Goal: Task Accomplishment & Management: Use online tool/utility

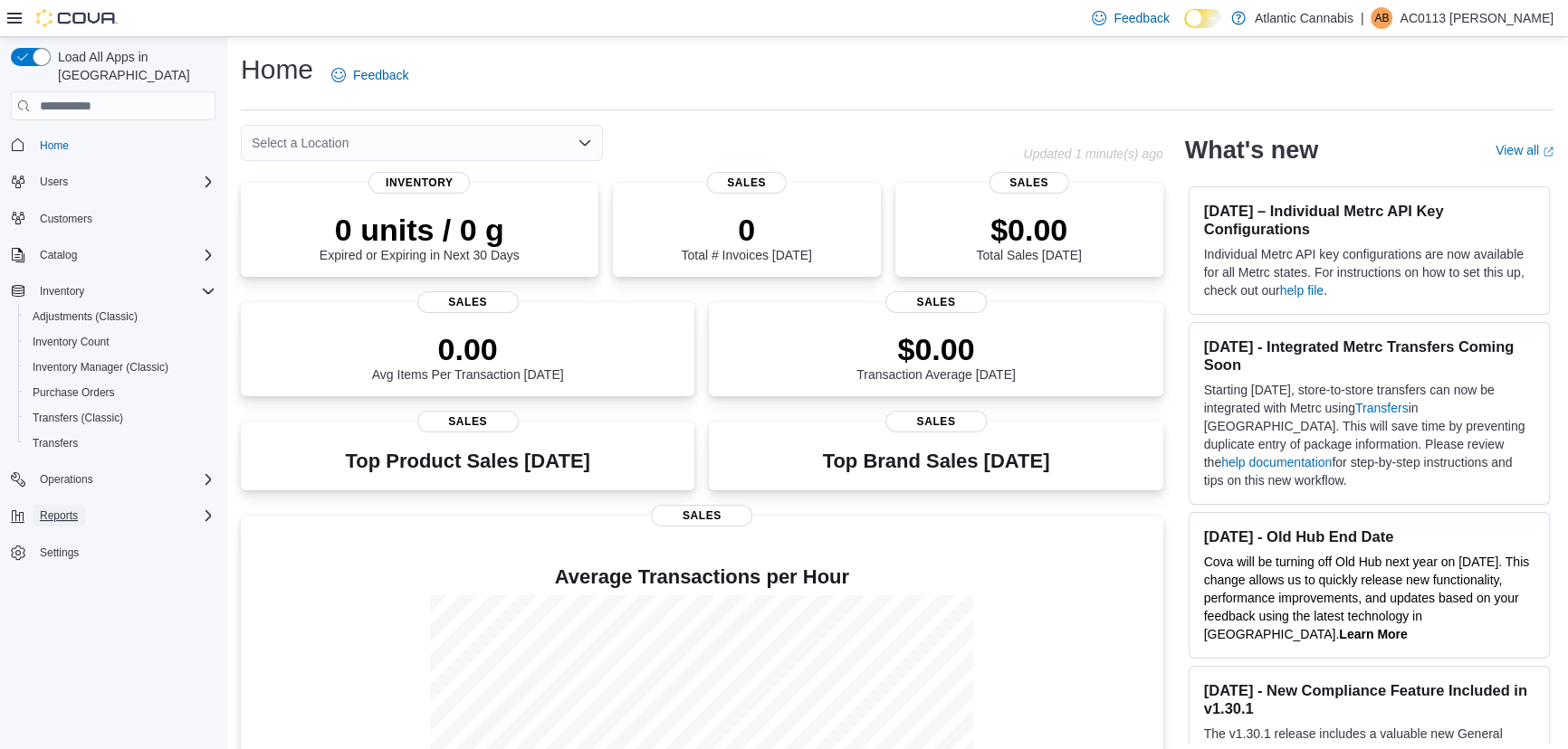
click at [70, 509] on span "Reports" at bounding box center [58, 516] width 38 height 15
click at [64, 585] on span "Reports" at bounding box center [51, 592] width 38 height 15
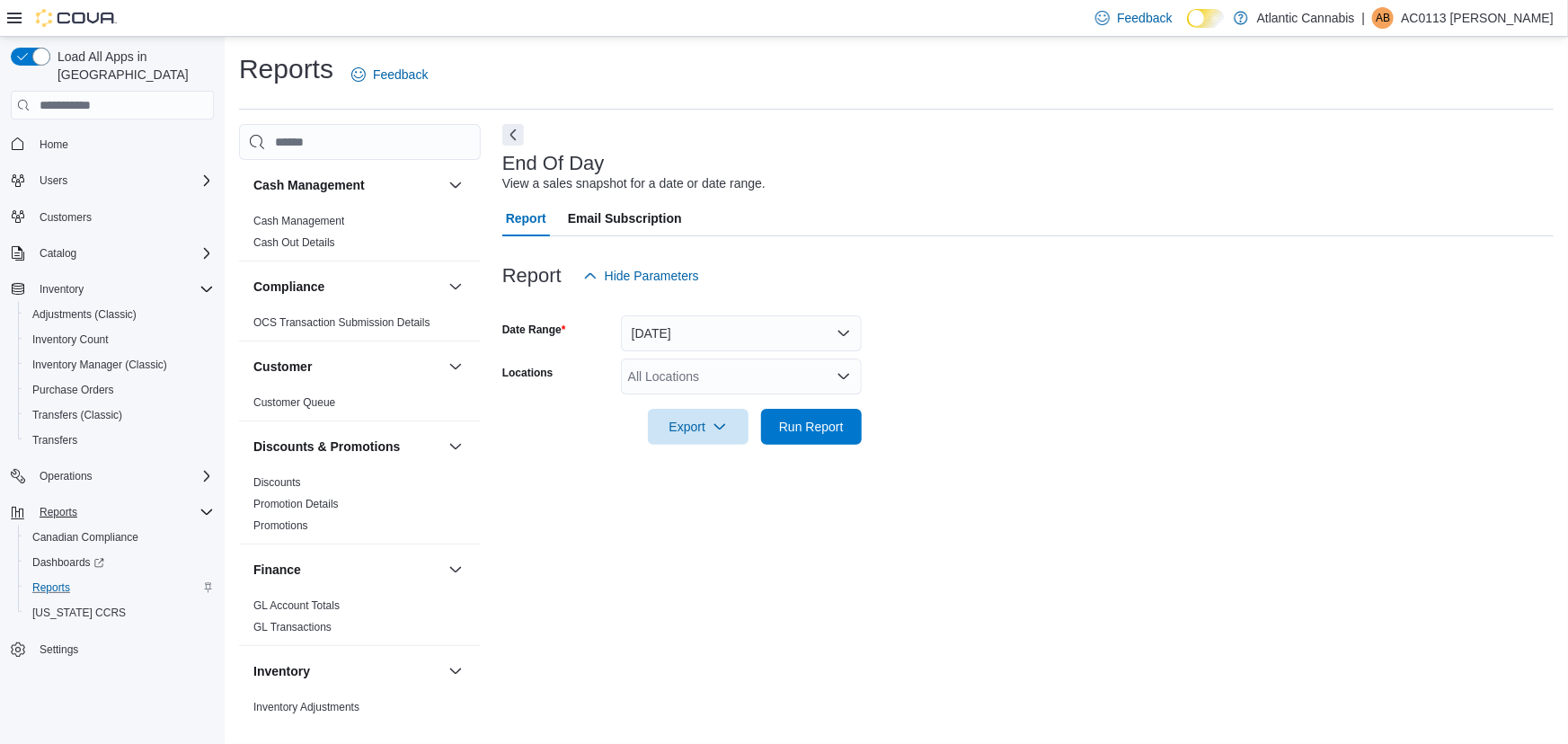
scroll to position [408, 0]
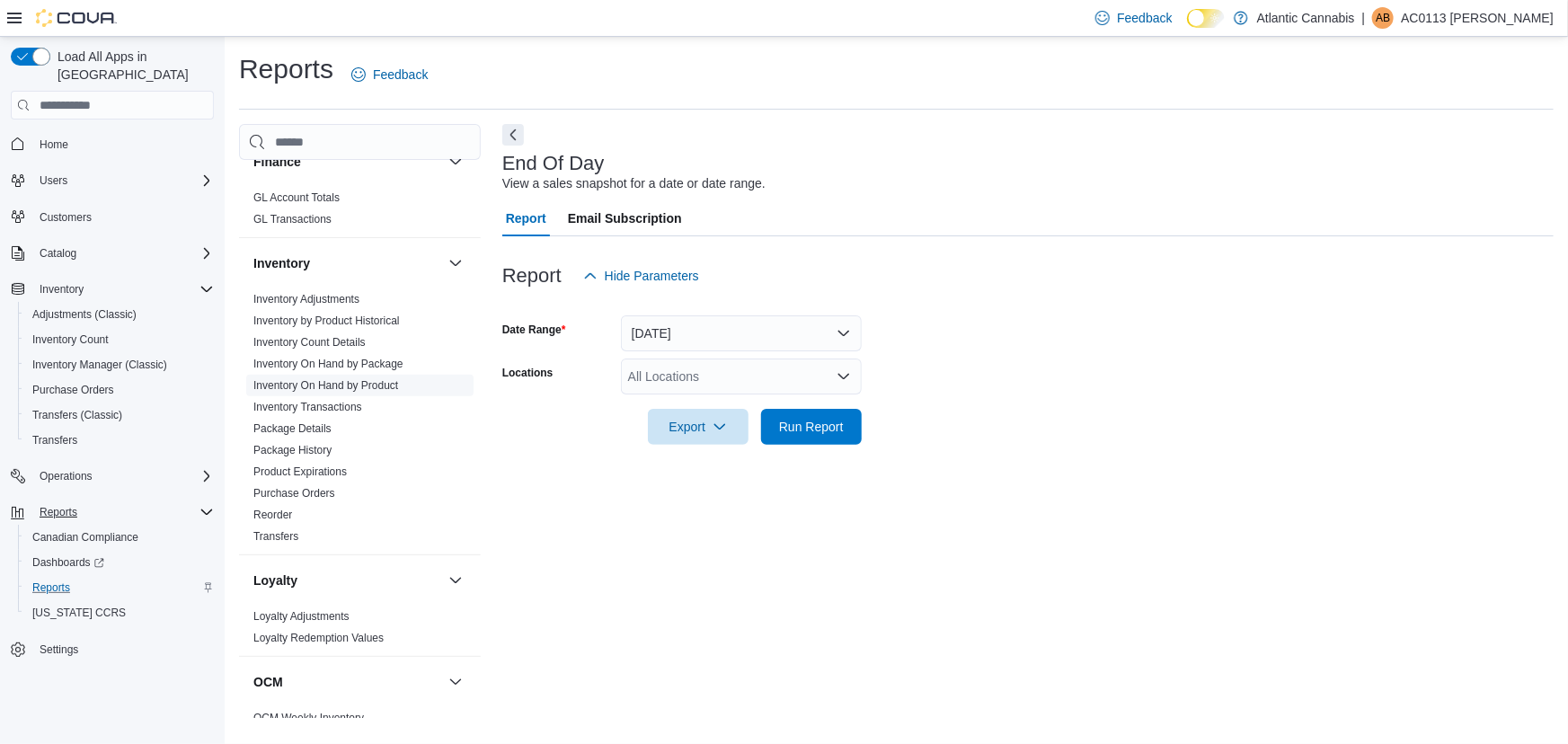
click at [342, 383] on link "Inventory On Hand by Product" at bounding box center [325, 386] width 145 height 13
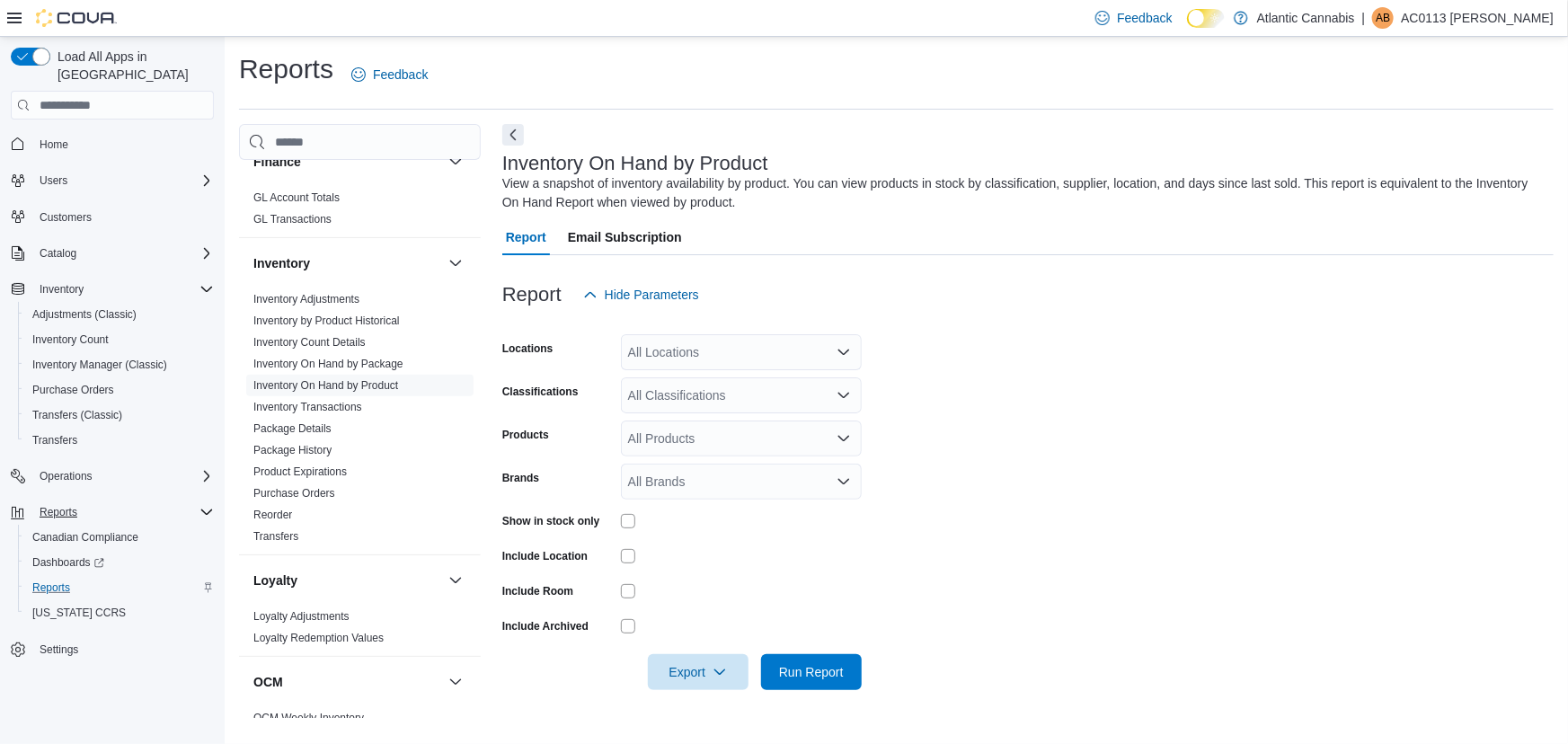
click at [655, 356] on div "All Locations" at bounding box center [741, 352] width 241 height 36
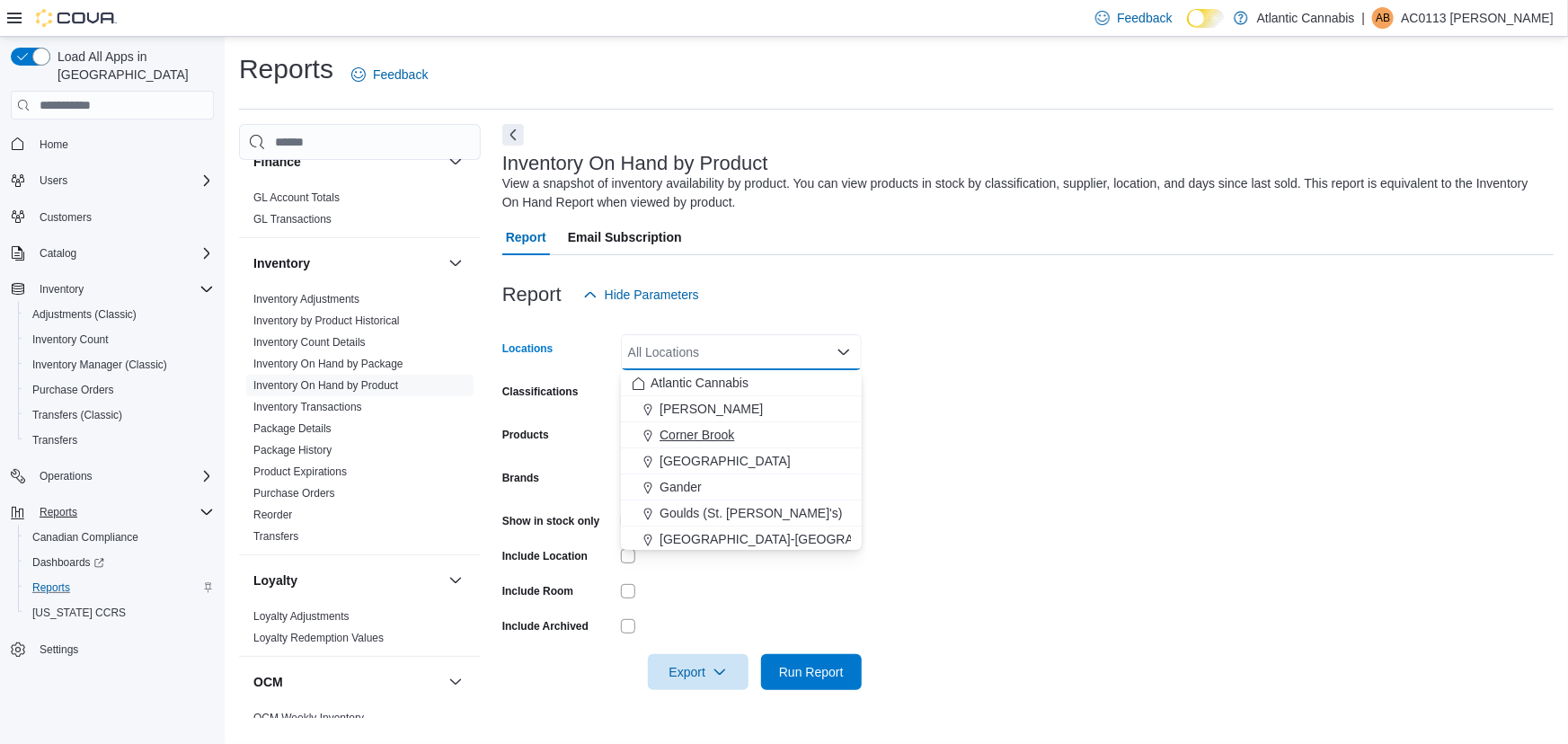
click at [688, 430] on span "Corner Brook" at bounding box center [696, 436] width 75 height 18
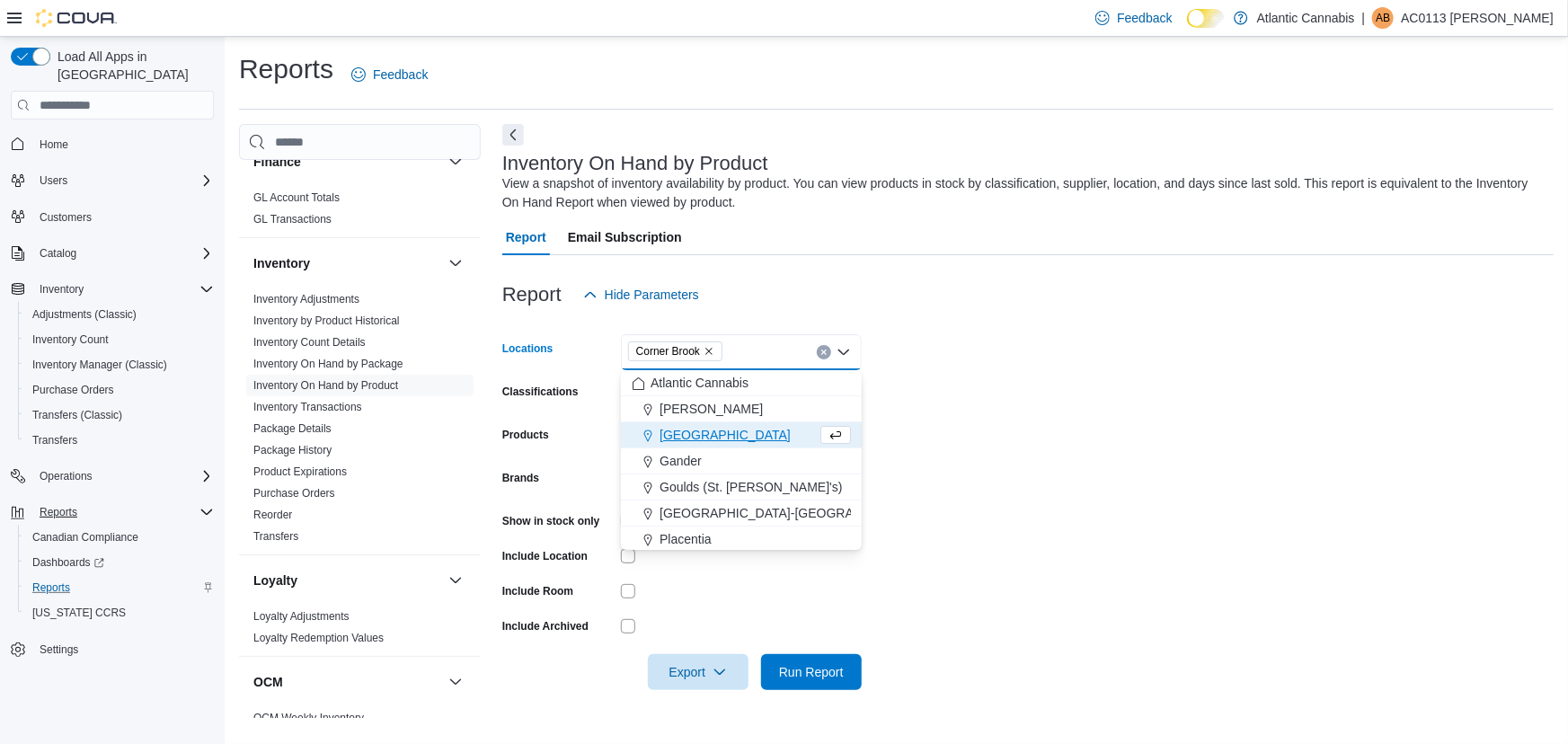
click at [1235, 368] on form "Locations [GEOGRAPHIC_DATA] Combo box. Selected. [GEOGRAPHIC_DATA]. Press Backs…" at bounding box center [1028, 502] width 1051 height 378
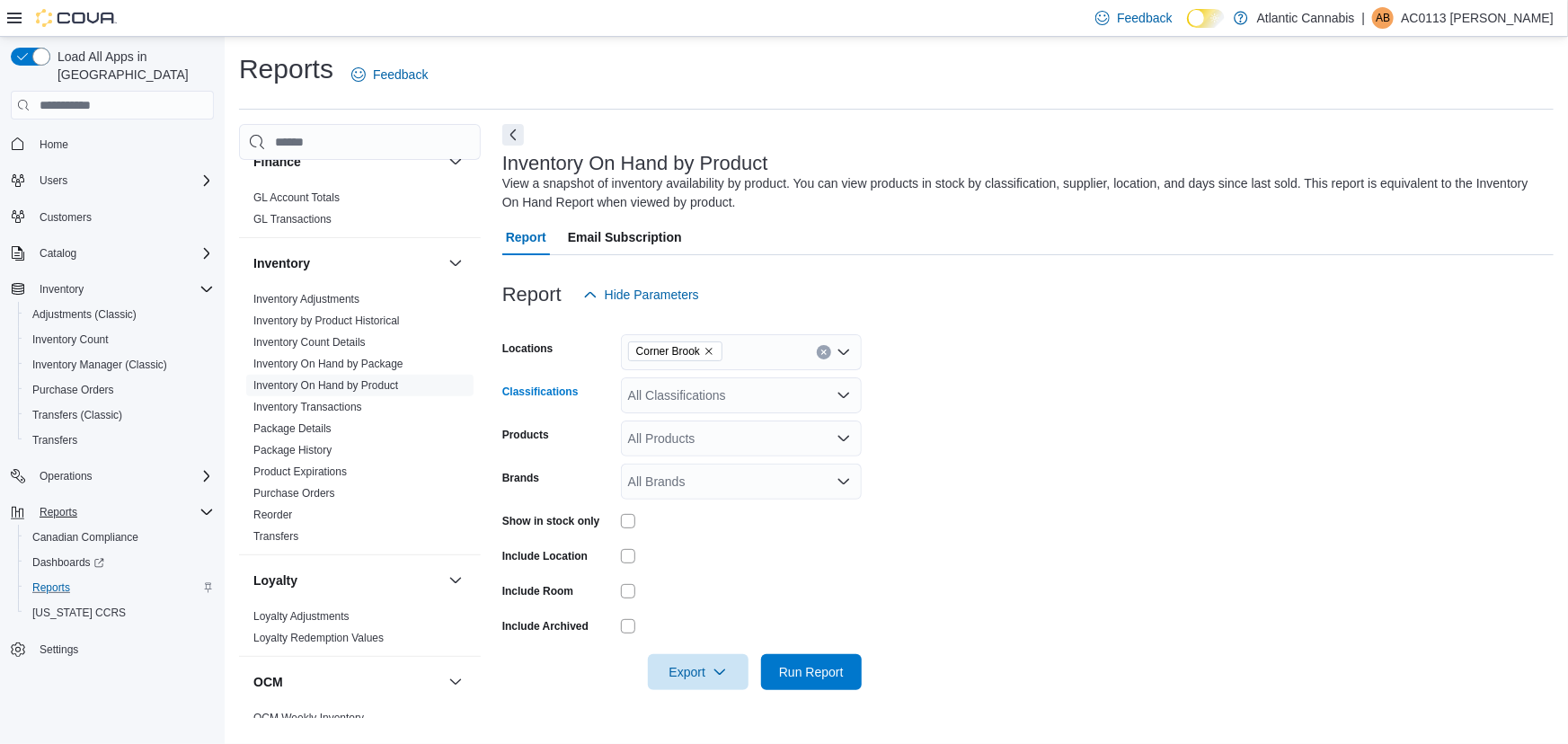
click at [733, 382] on div "All Classifications" at bounding box center [741, 395] width 241 height 36
click at [700, 527] on span "Capsules" at bounding box center [694, 530] width 52 height 18
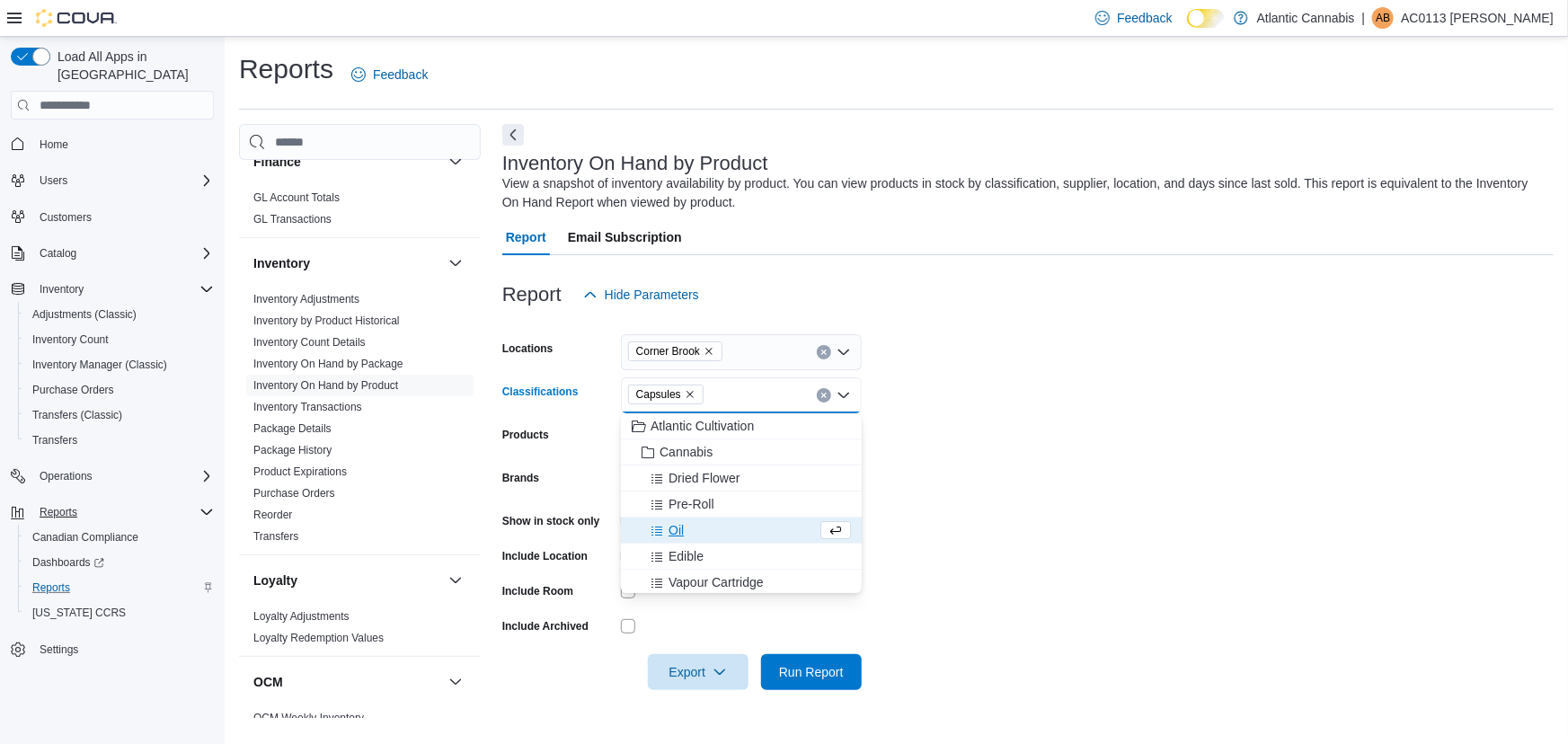
click at [700, 527] on div "Oil" at bounding box center [724, 530] width 185 height 18
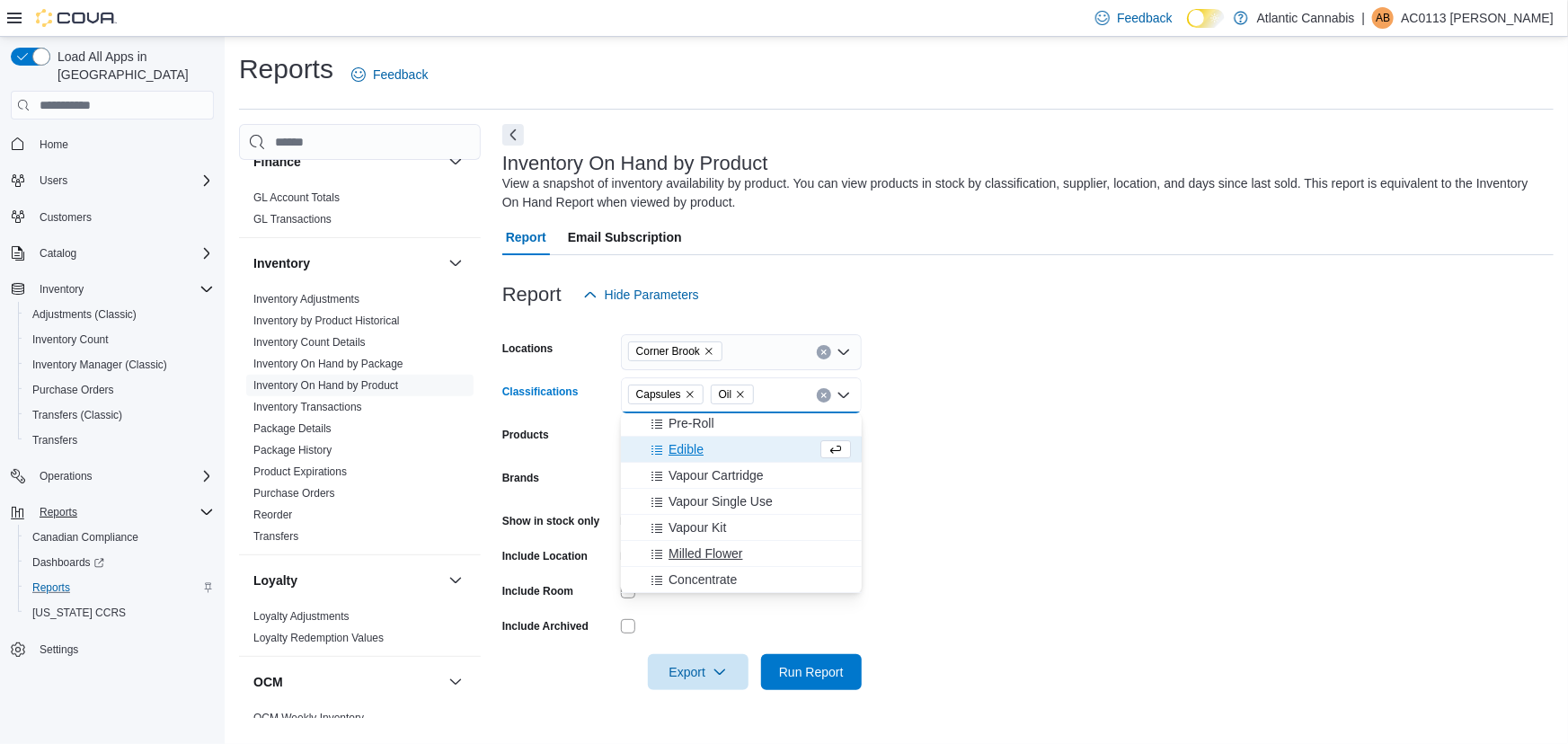
click at [719, 551] on span "Milled Flower" at bounding box center [705, 554] width 74 height 18
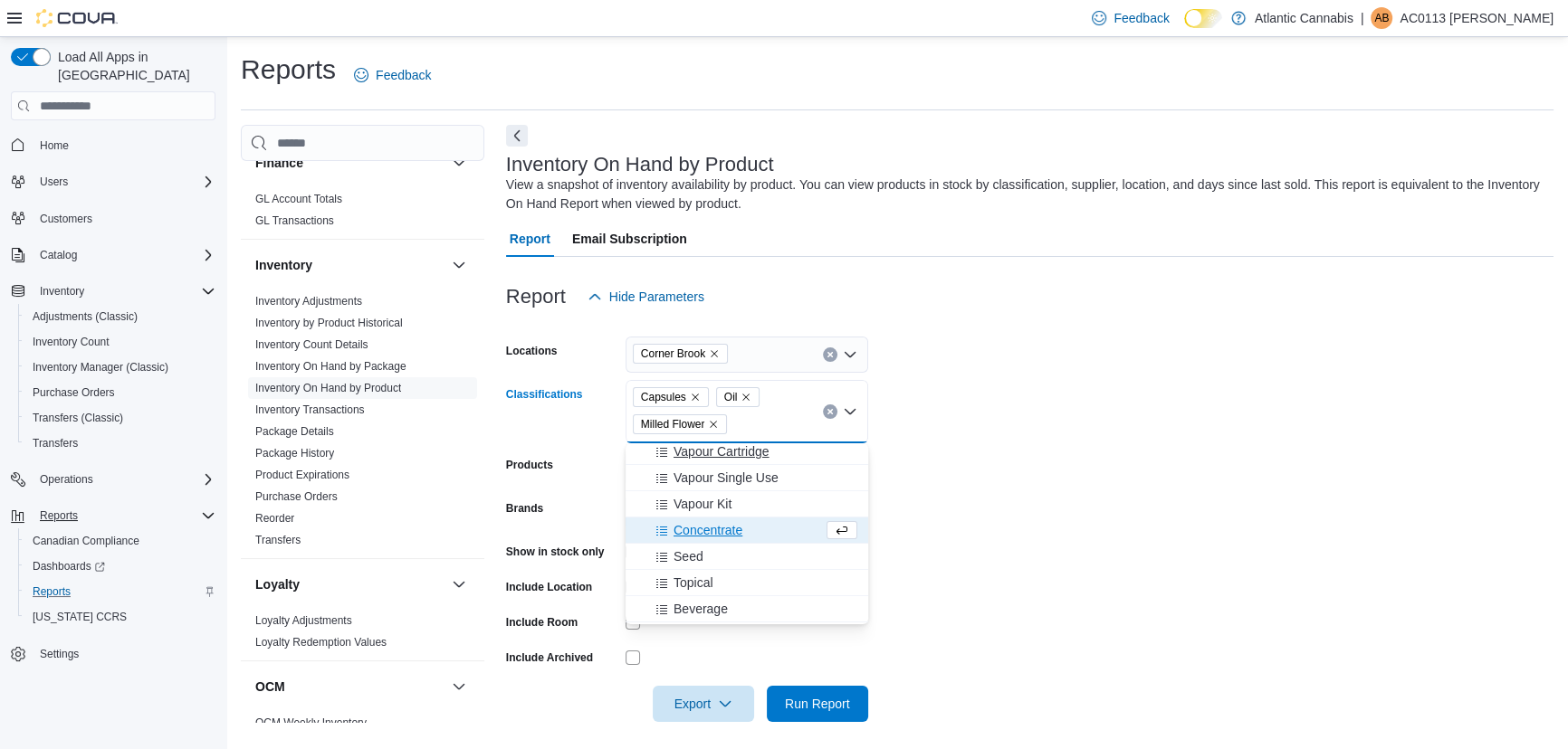
scroll to position [164, 0]
click at [701, 559] on span "Topical" at bounding box center [693, 555] width 40 height 19
click at [727, 489] on span "Infused Milled Flower" at bounding box center [733, 495] width 120 height 19
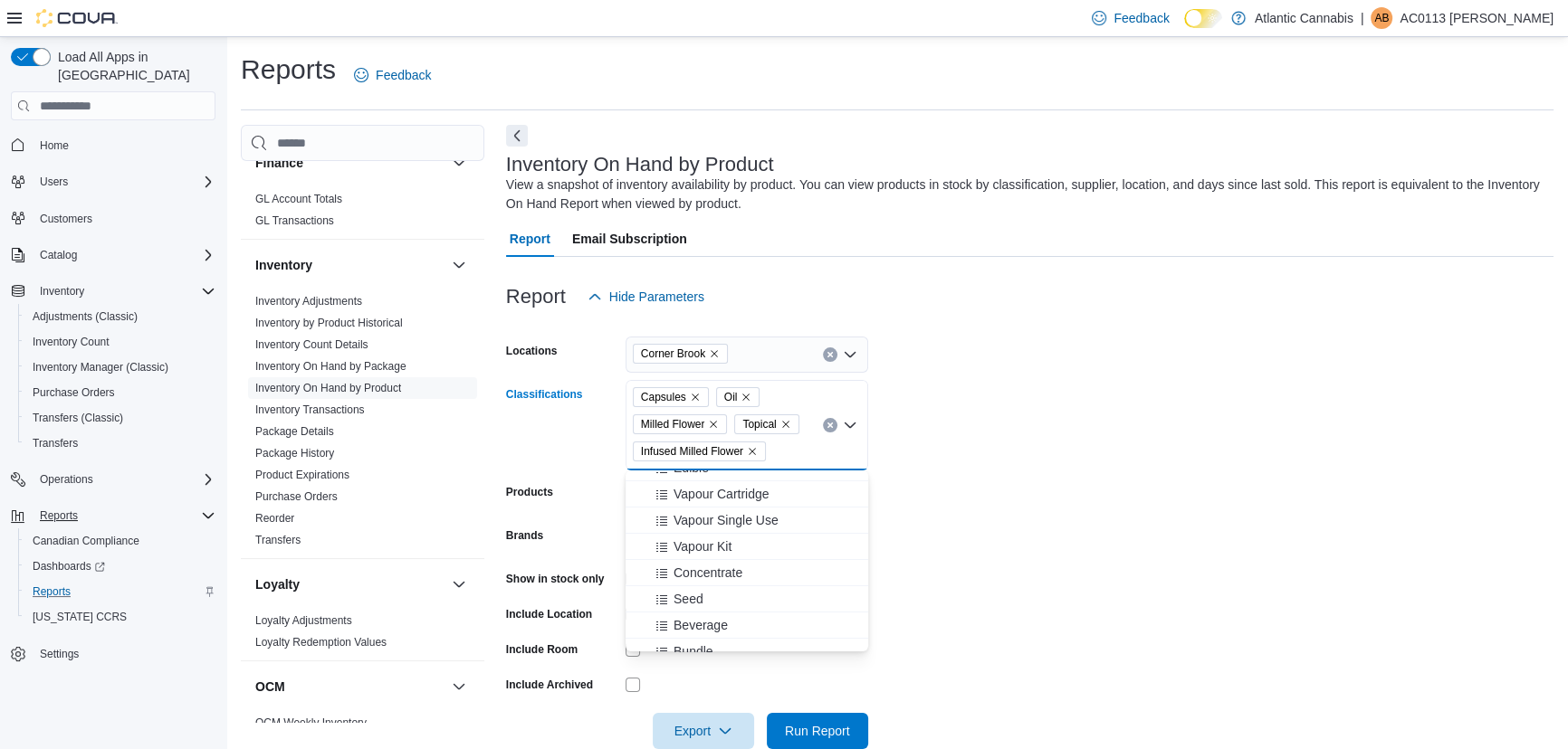
scroll to position [0, 0]
click at [999, 503] on form "Locations [GEOGRAPHIC_DATA] Classifications Capsules Oil Milled Flower Topical …" at bounding box center [1029, 532] width 1047 height 435
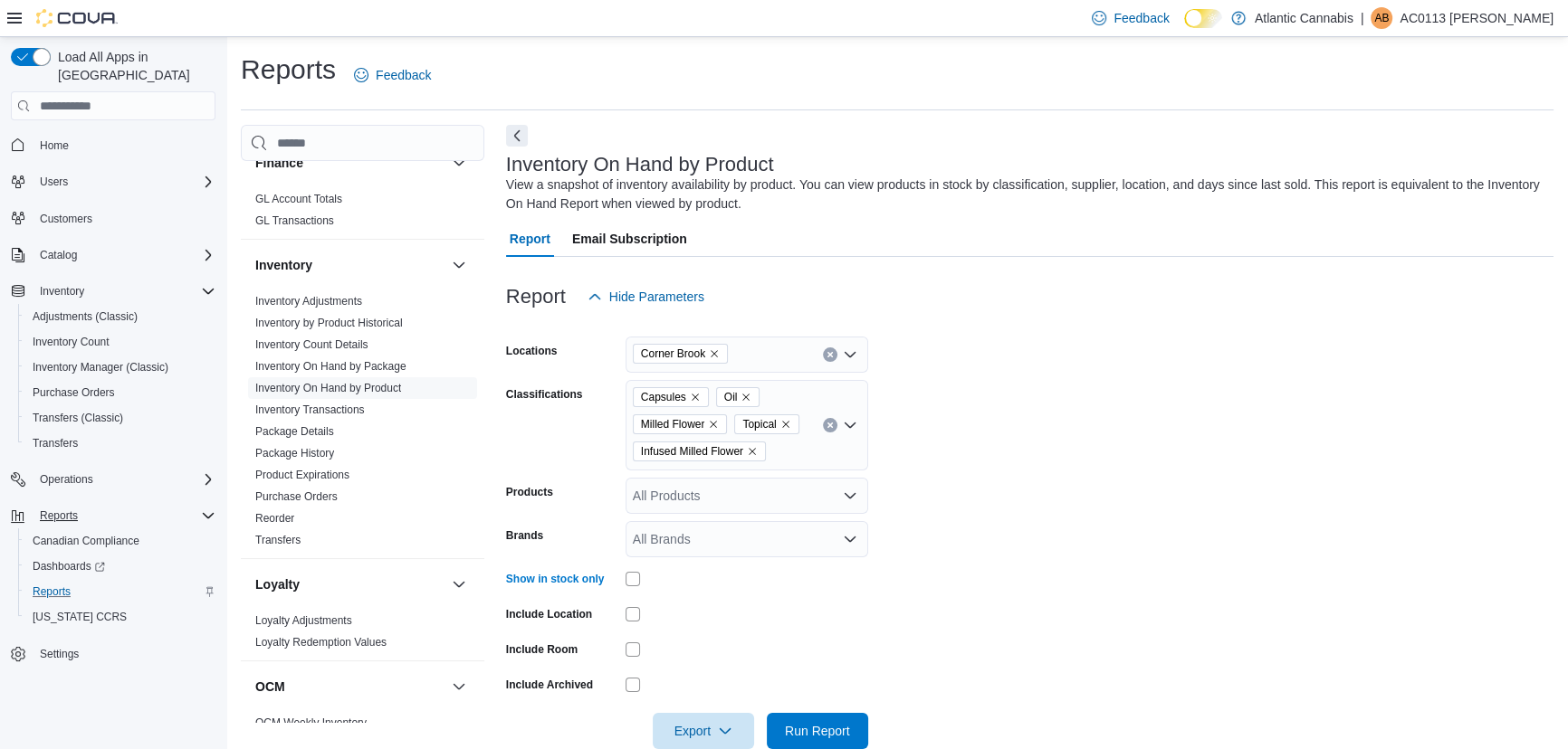
click at [1081, 473] on form "Locations Corner Brook Classifications Capsules Oil Milled Flower Topical Infus…" at bounding box center [1029, 532] width 1047 height 435
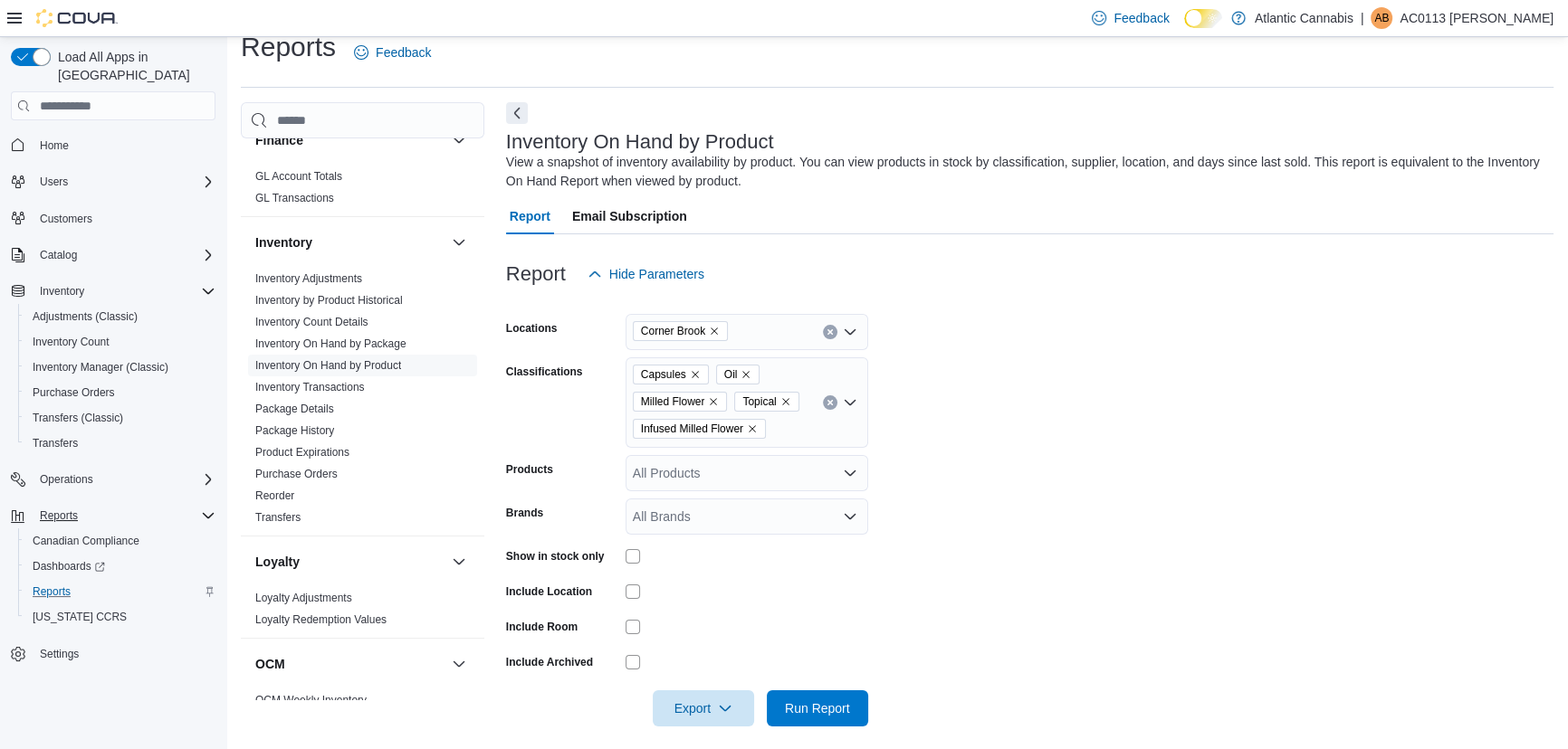
scroll to position [36, 0]
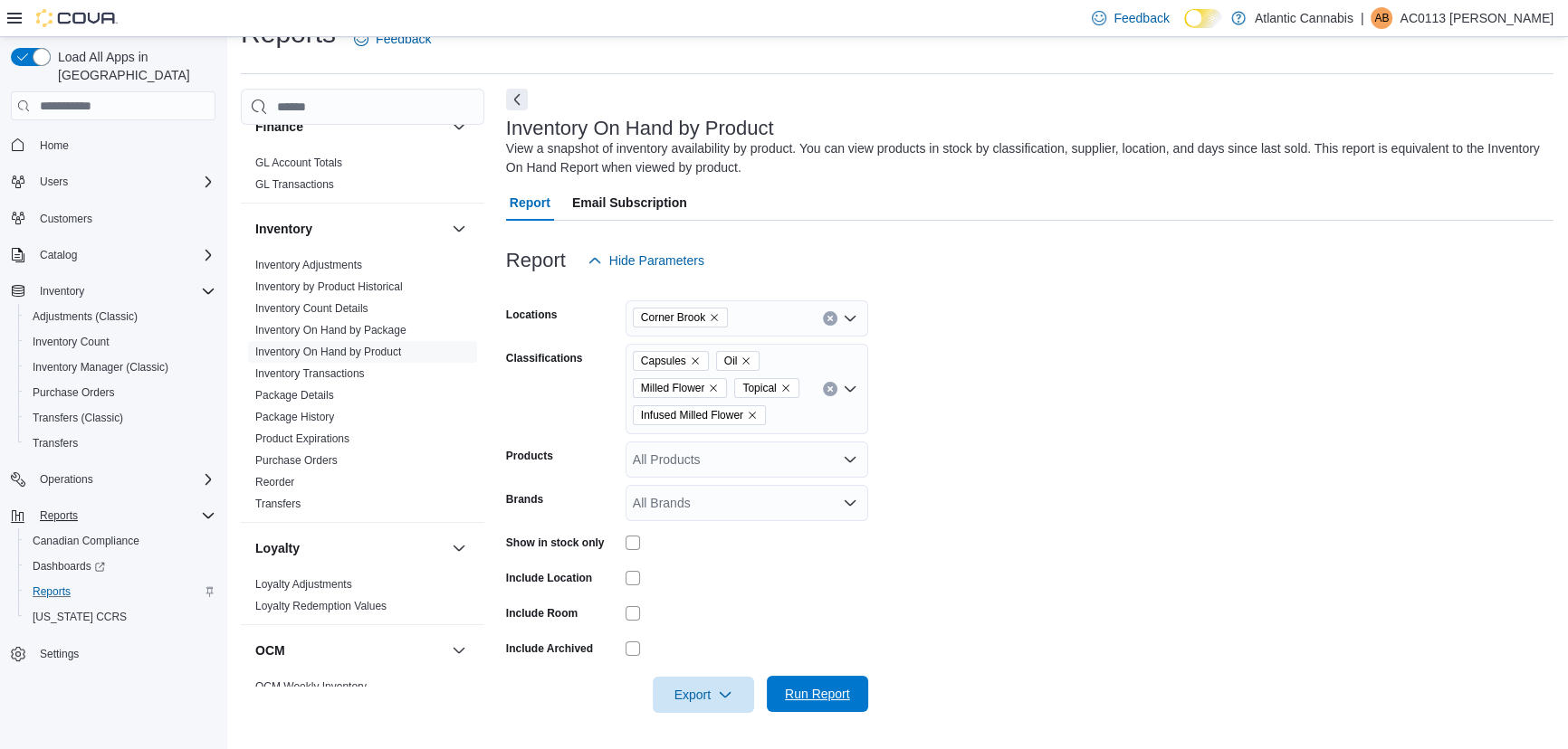
click at [827, 686] on span "Run Report" at bounding box center [817, 694] width 65 height 19
click at [714, 690] on span "Export" at bounding box center [703, 693] width 80 height 36
click at [720, 590] on span "Export to Excel" at bounding box center [706, 586] width 82 height 15
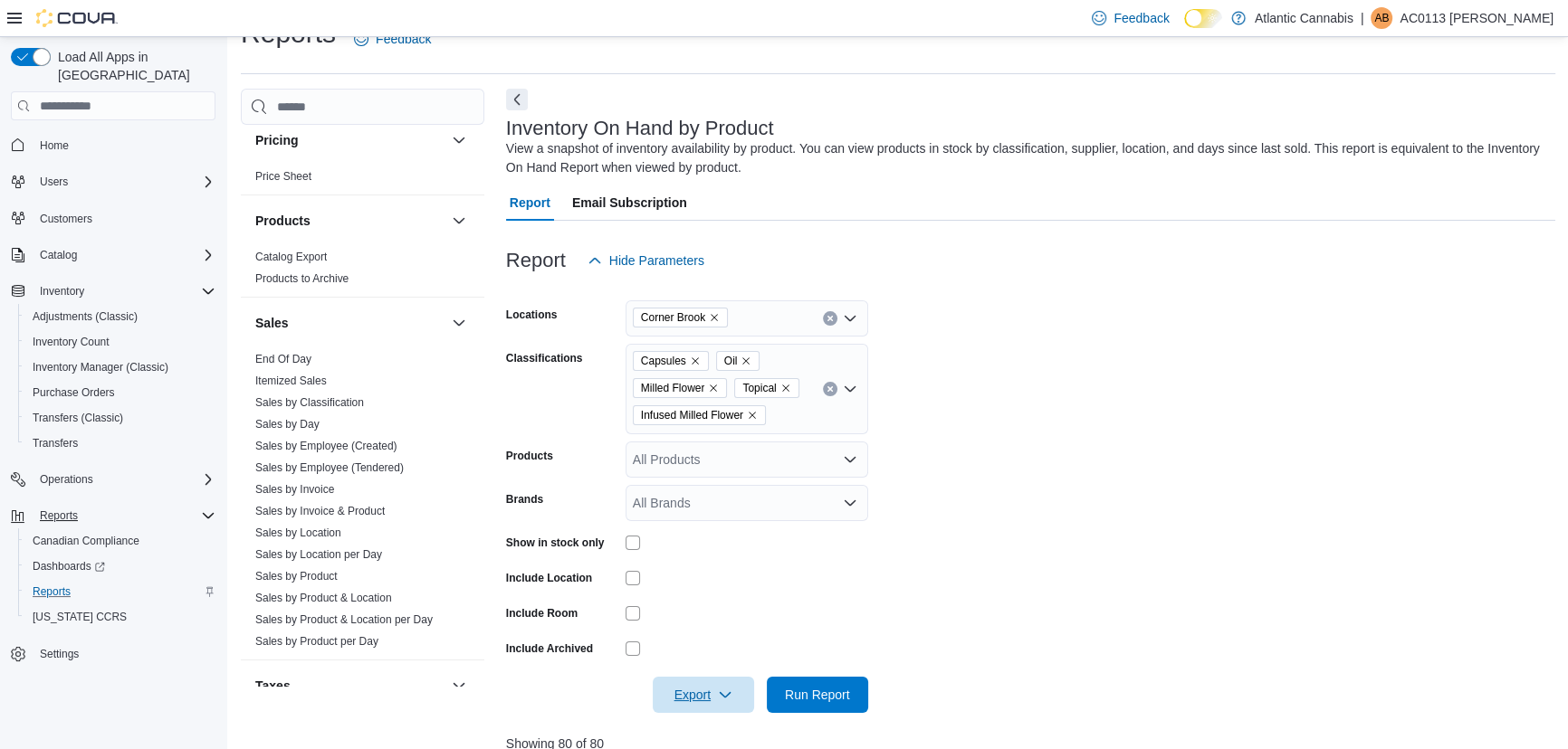
scroll to position [1095, 0]
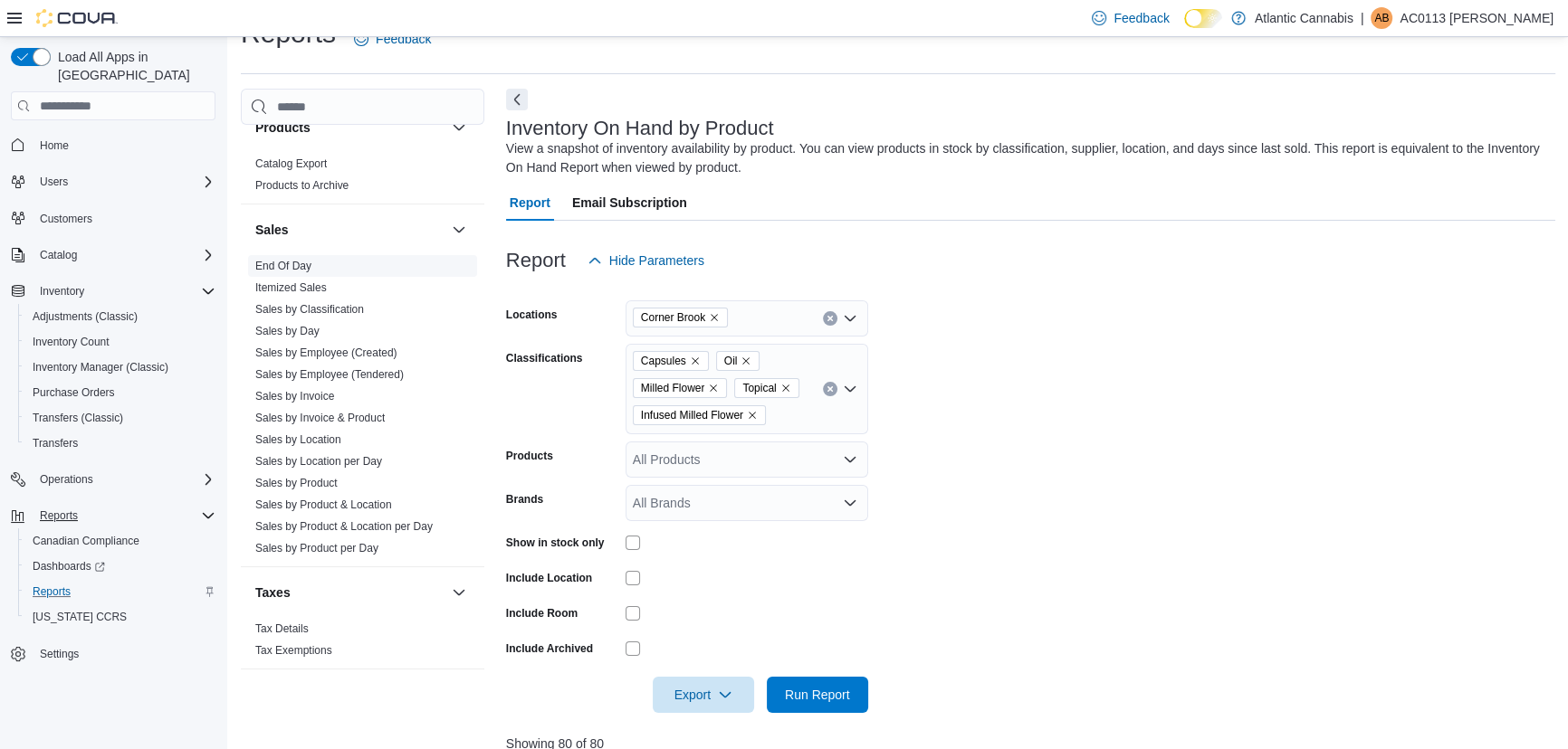
click at [294, 262] on link "End Of Day" at bounding box center [283, 266] width 57 height 13
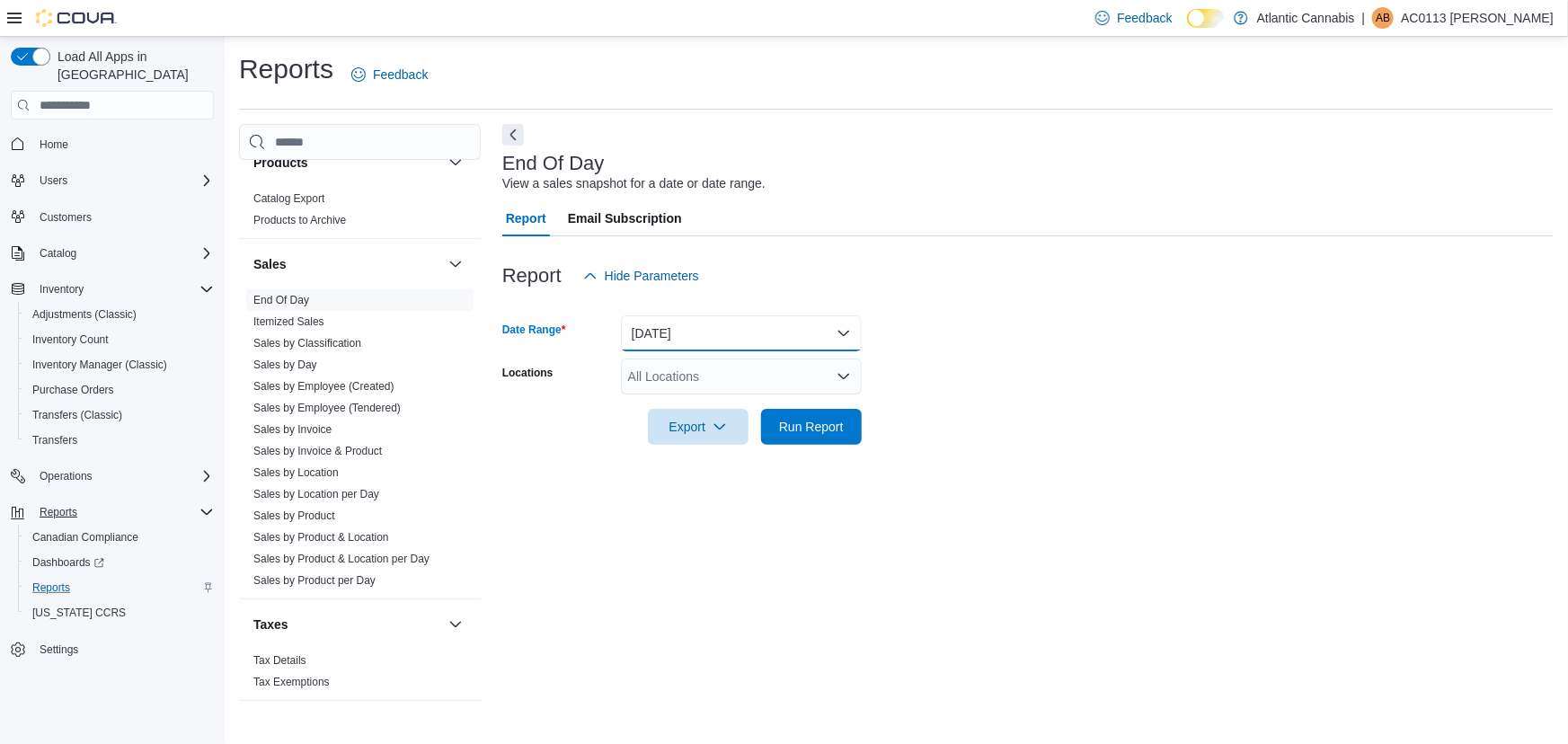
click at [692, 332] on button "[DATE]" at bounding box center [741, 333] width 241 height 36
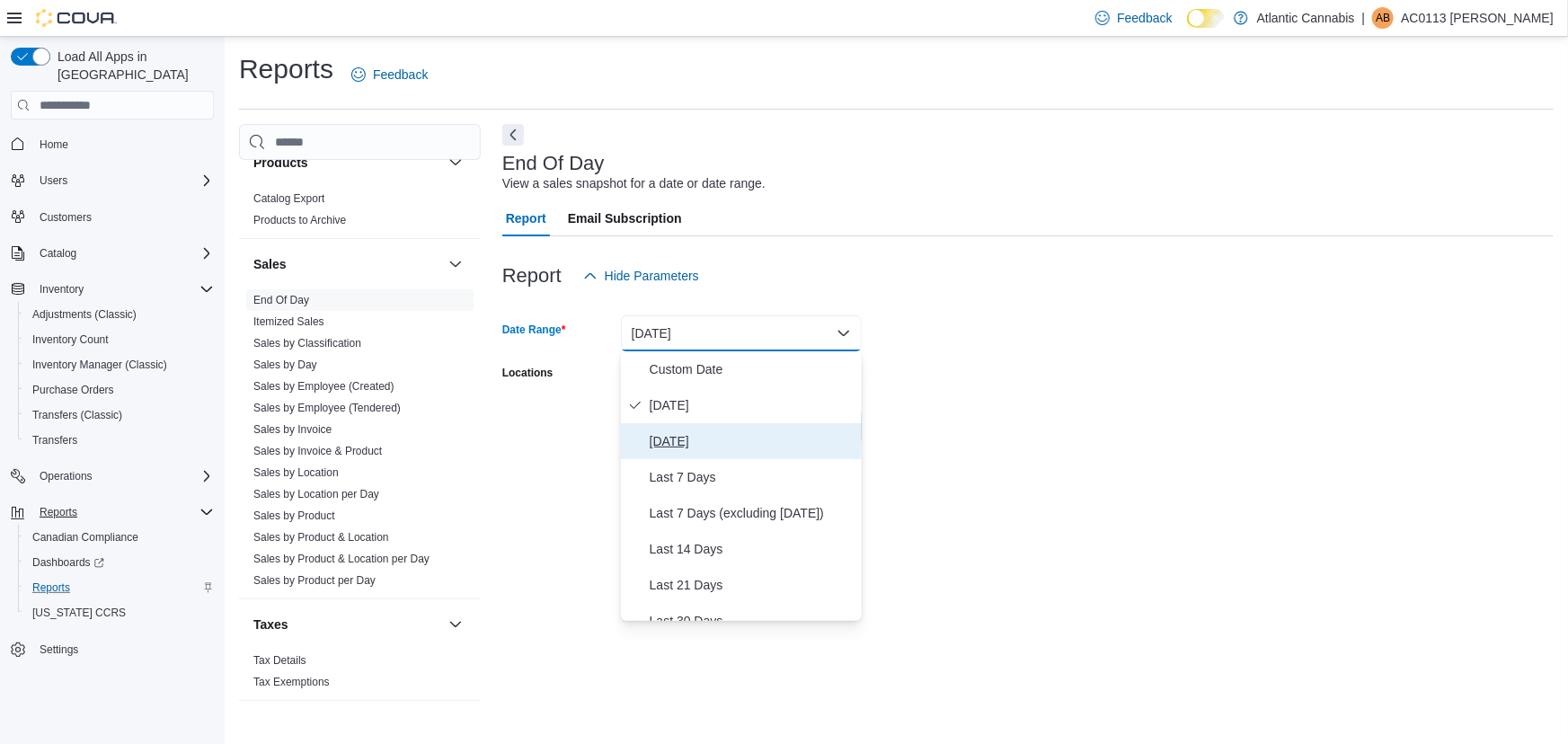
click at [690, 444] on span "[DATE]" at bounding box center [752, 441] width 205 height 21
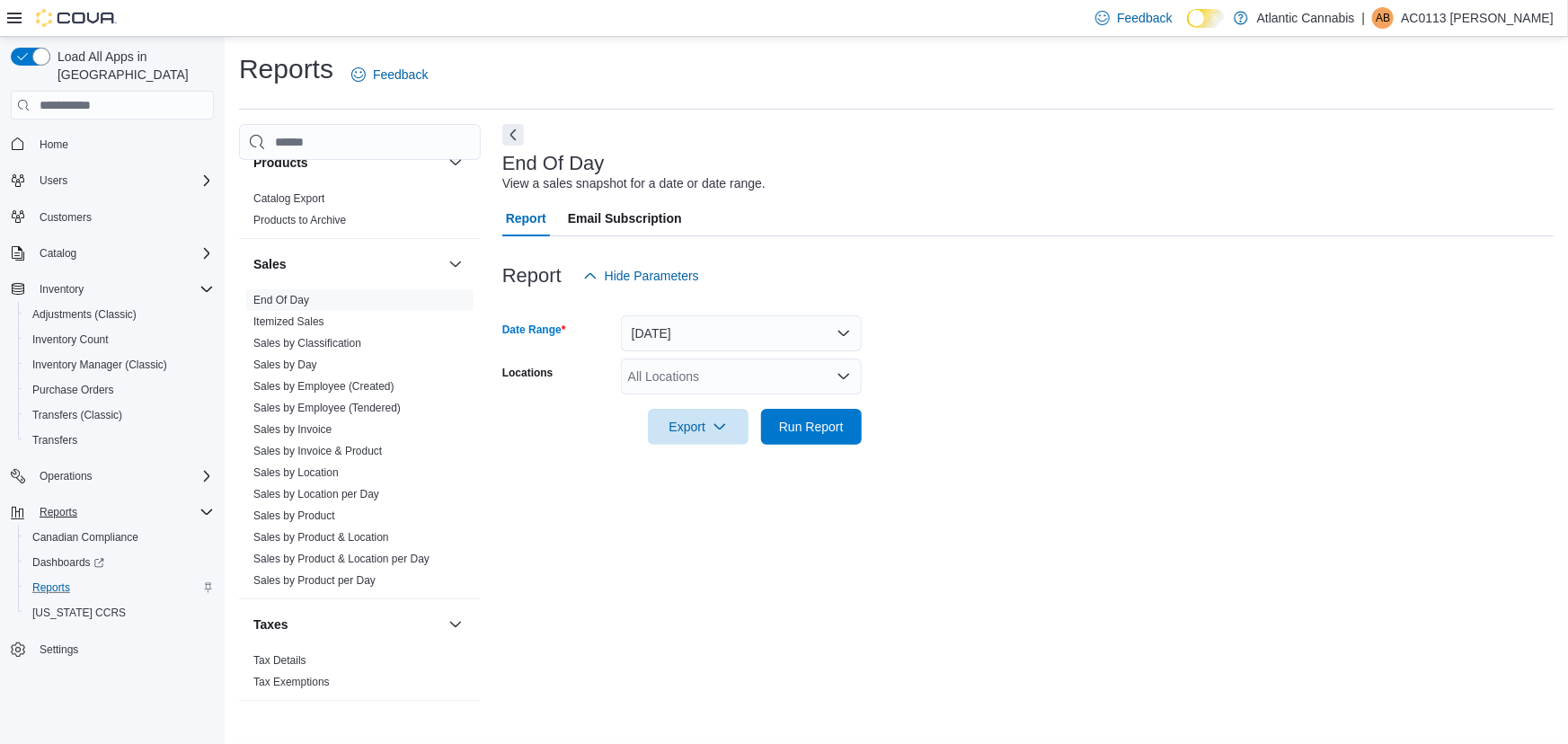
click at [696, 386] on div "All Locations" at bounding box center [741, 376] width 241 height 36
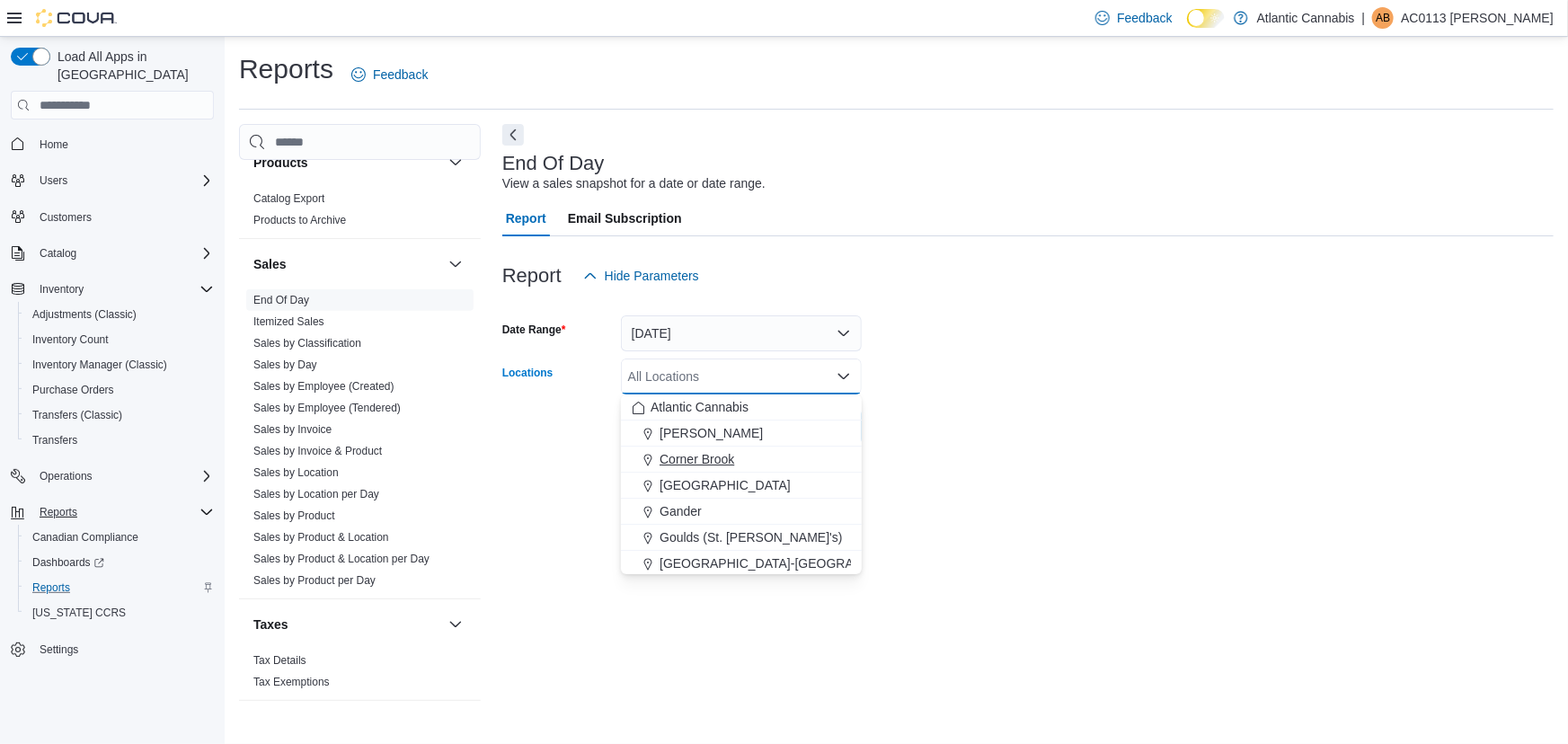
click at [700, 463] on span "Corner Brook" at bounding box center [696, 459] width 75 height 18
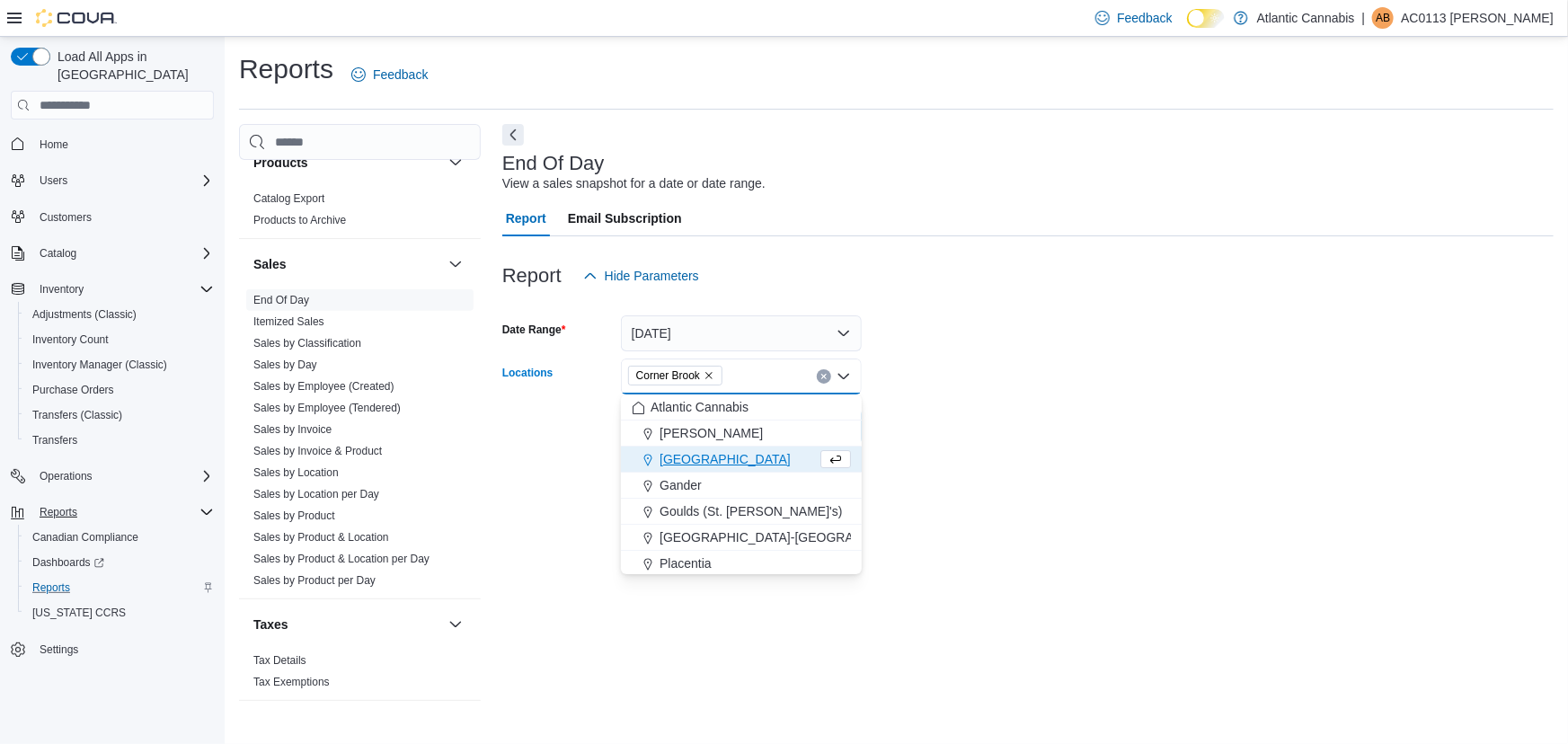
click at [968, 403] on div at bounding box center [1028, 402] width 1051 height 15
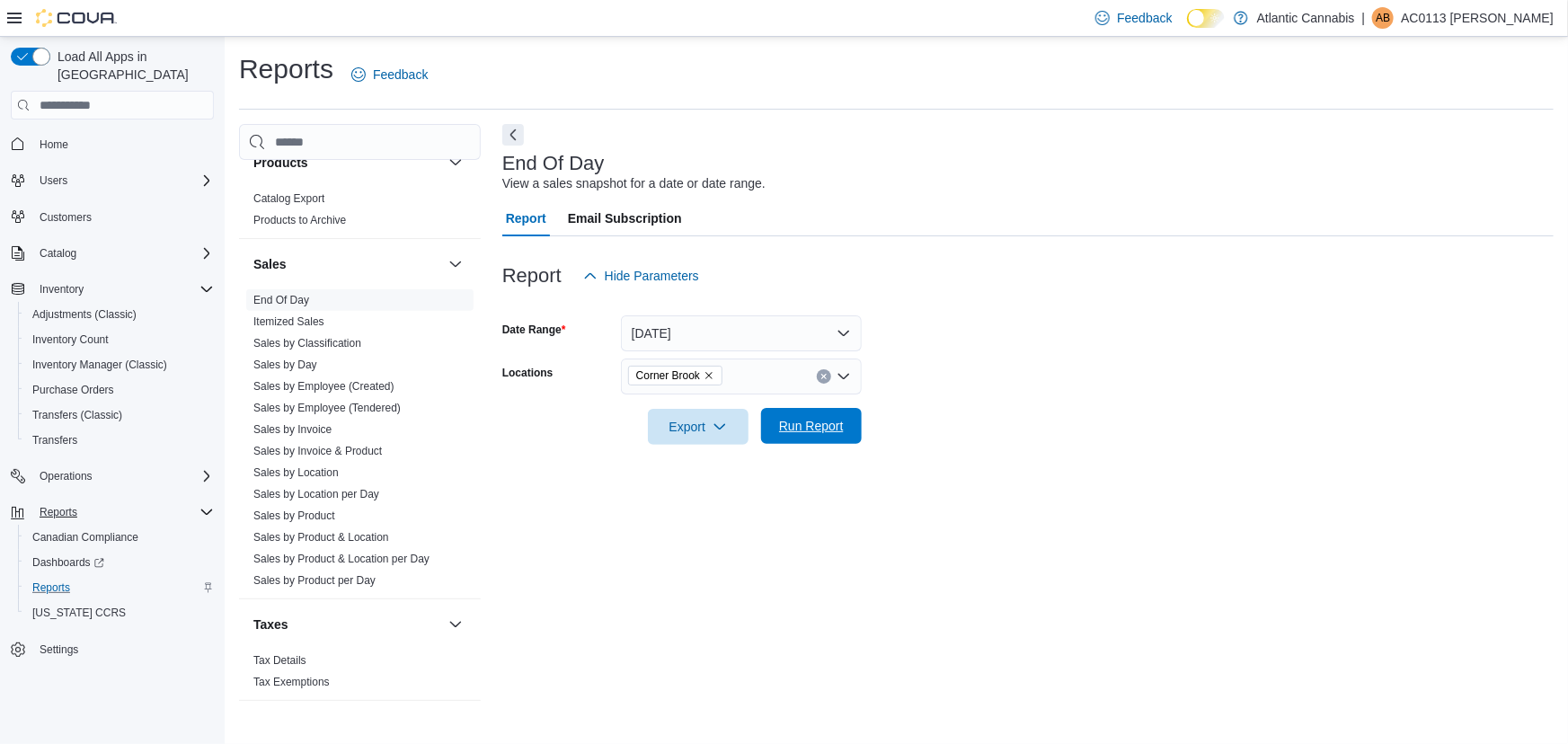
click at [816, 413] on span "Run Report" at bounding box center [811, 425] width 79 height 36
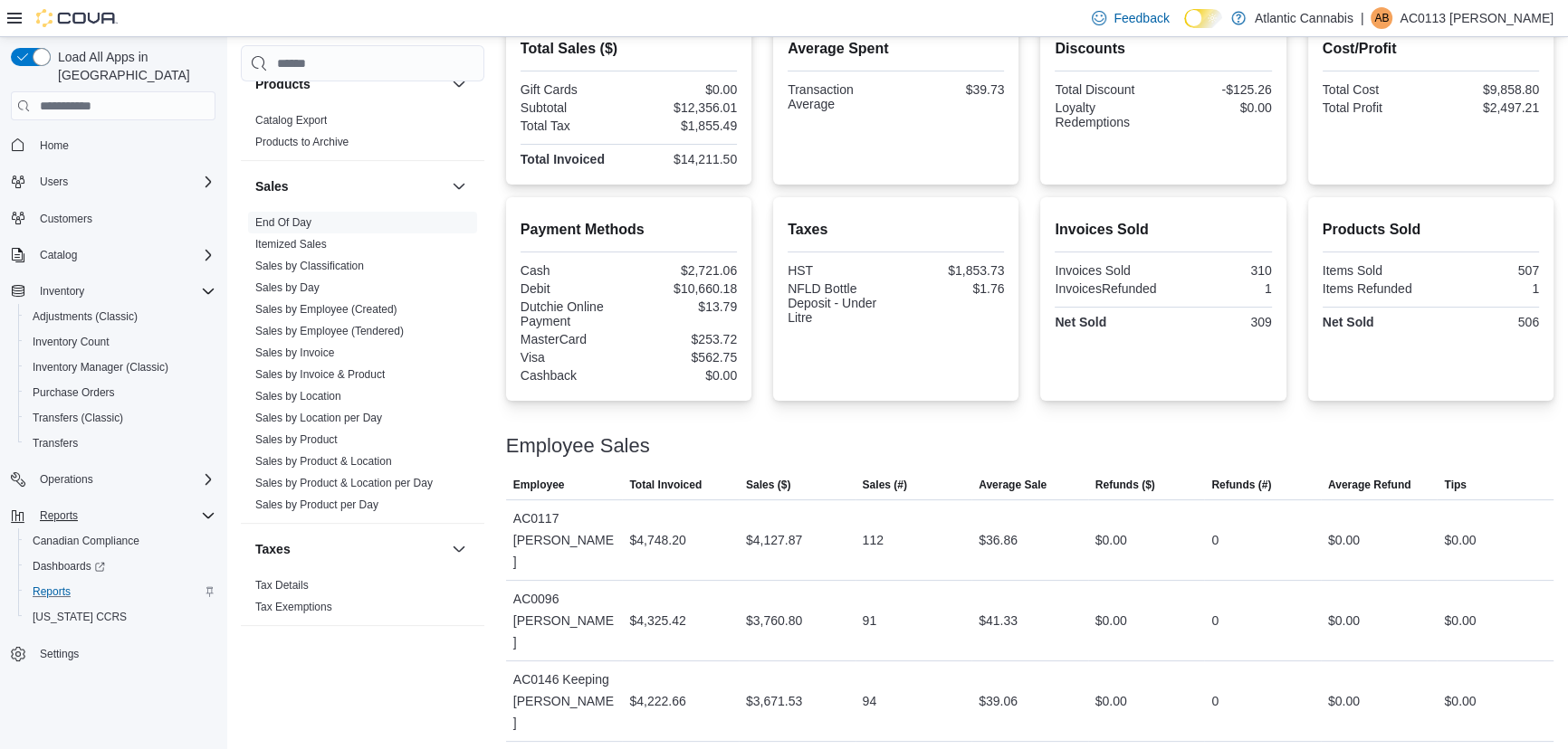
scroll to position [125, 0]
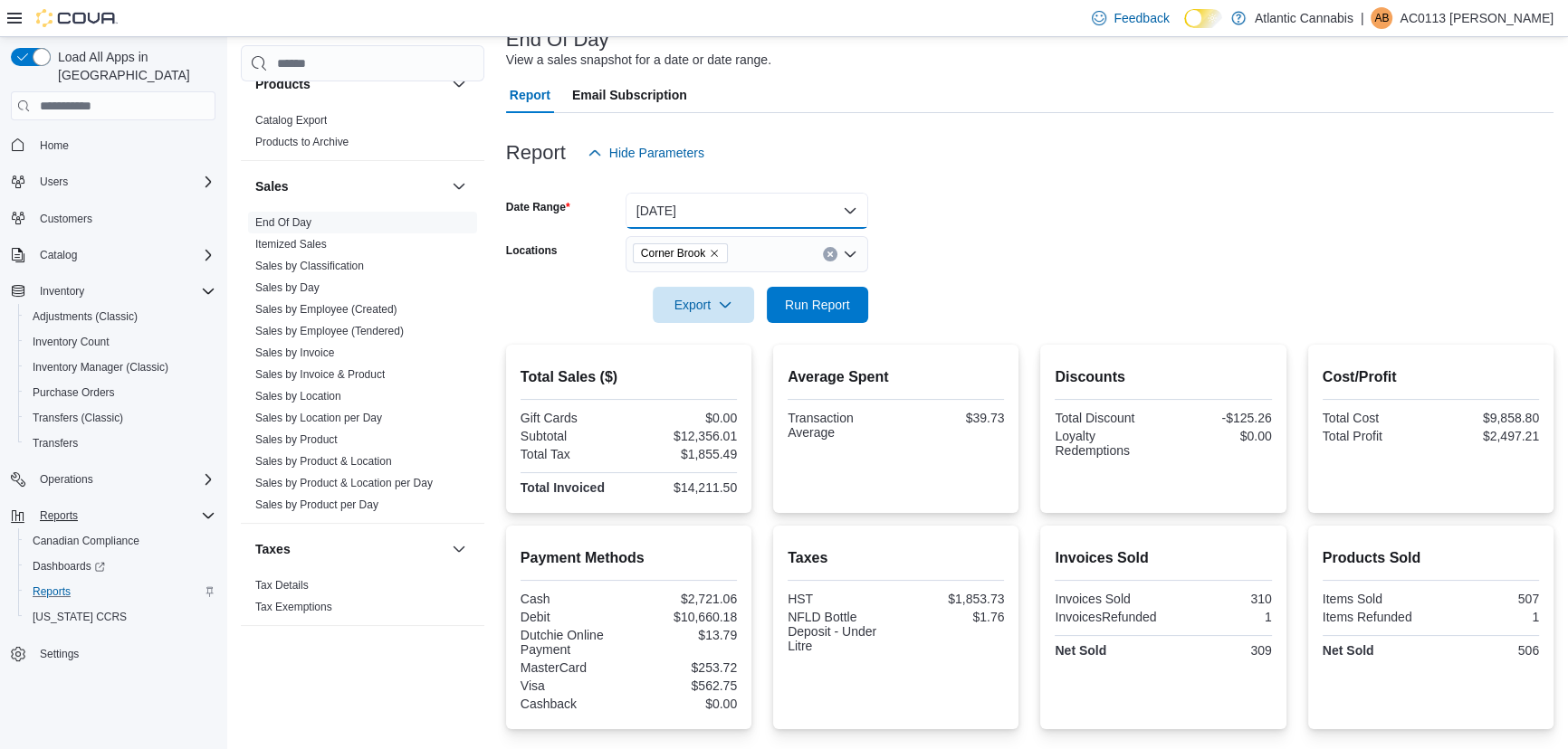
click at [748, 214] on button "[DATE]" at bounding box center [746, 210] width 243 height 36
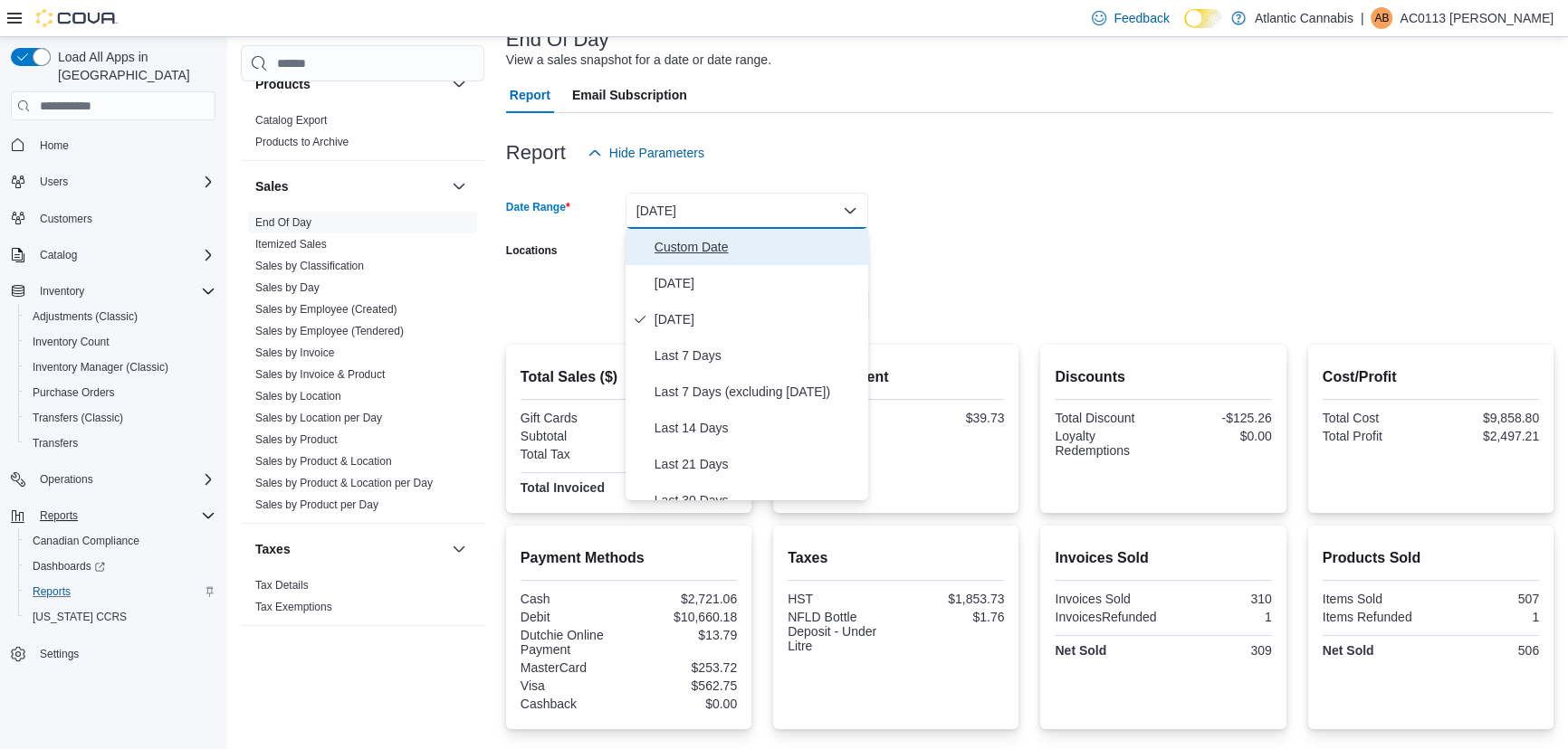
click at [701, 250] on span "Custom Date" at bounding box center [758, 247] width 207 height 21
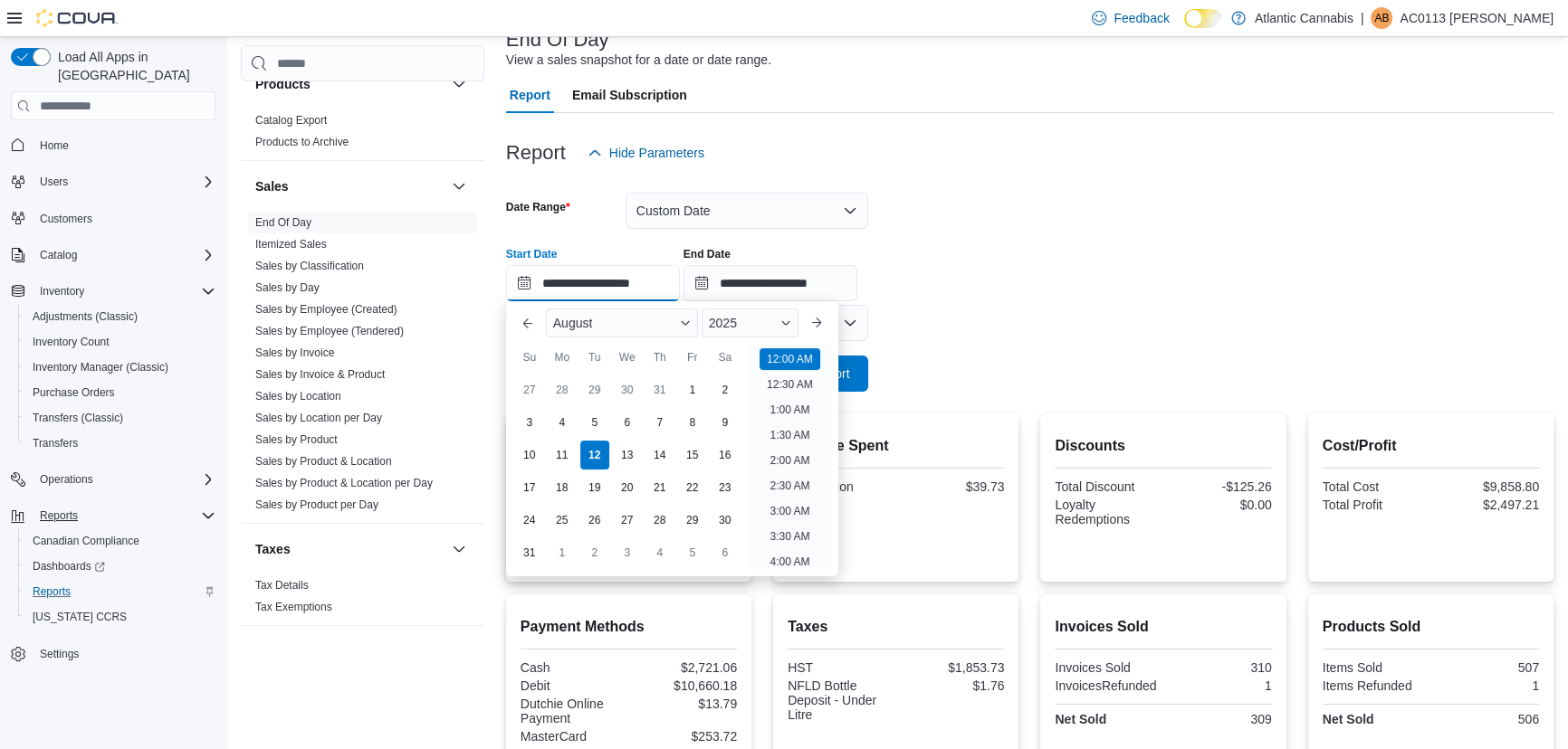
click at [555, 284] on input "**********" at bounding box center [593, 283] width 173 height 36
click at [530, 451] on div "10" at bounding box center [529, 455] width 32 height 32
type input "**********"
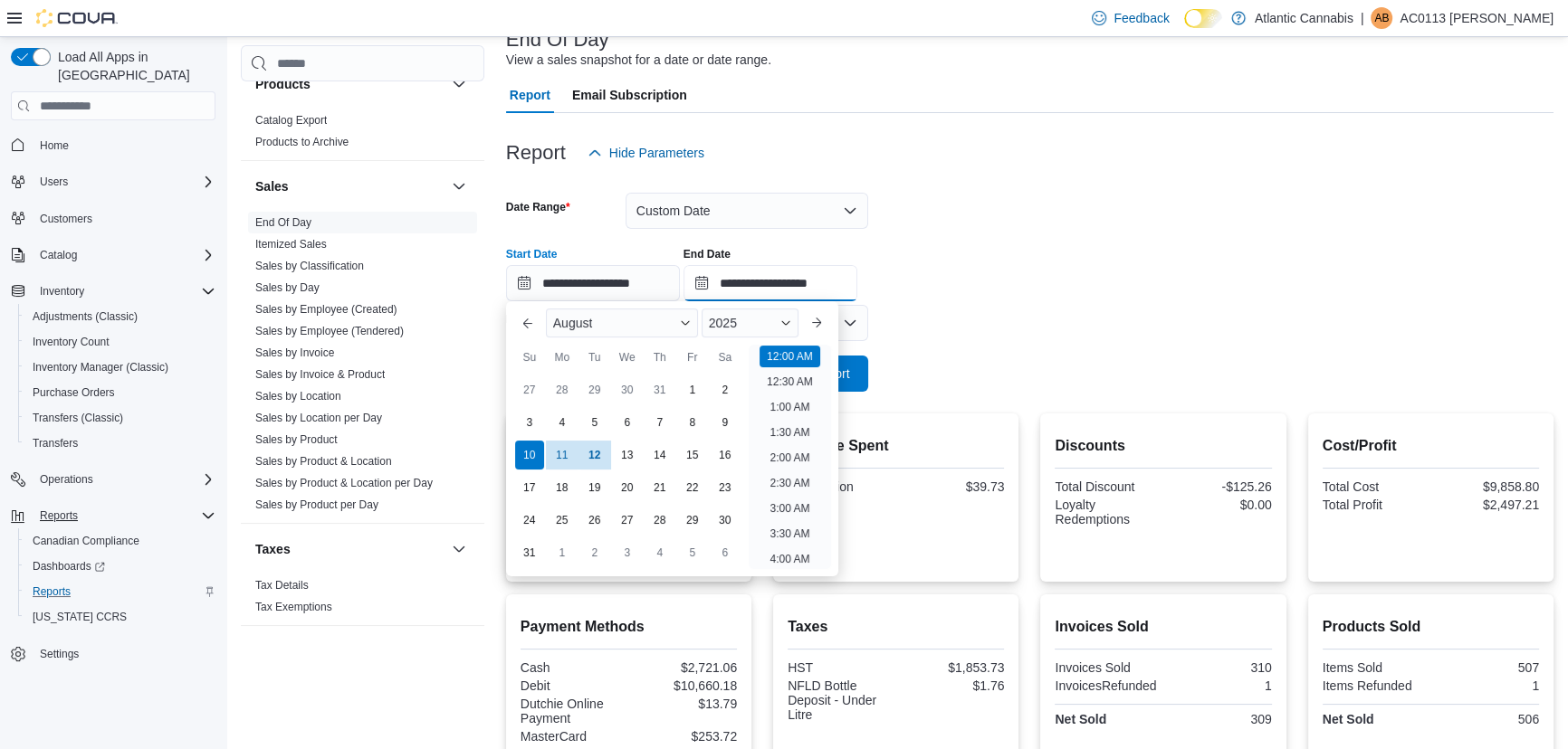
click at [776, 275] on input "**********" at bounding box center [770, 283] width 173 height 36
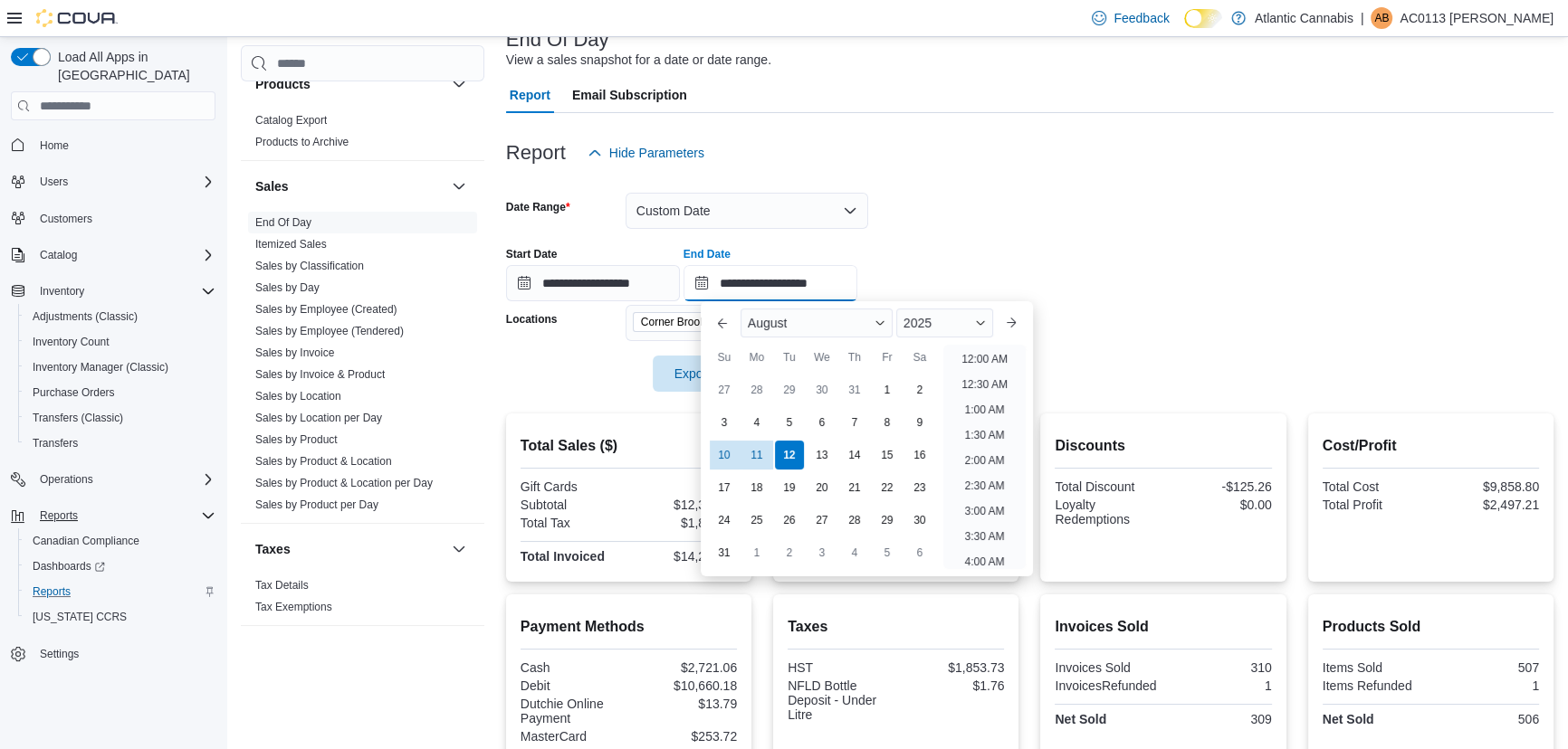
scroll to position [995, 0]
click at [728, 454] on div "10" at bounding box center [723, 455] width 32 height 32
type input "**********"
click at [913, 229] on div at bounding box center [1029, 231] width 1047 height 4
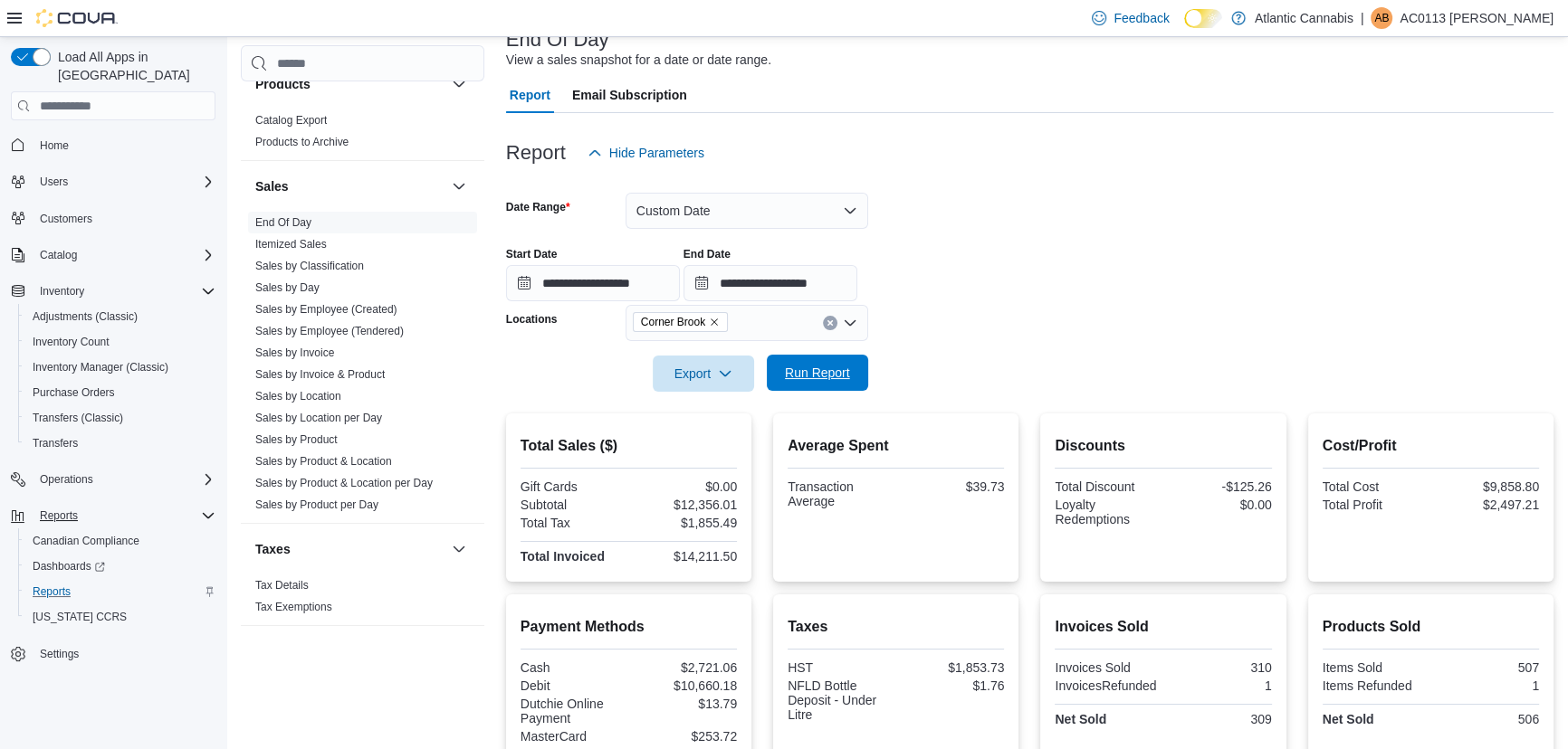
click at [813, 369] on span "Run Report" at bounding box center [817, 373] width 65 height 19
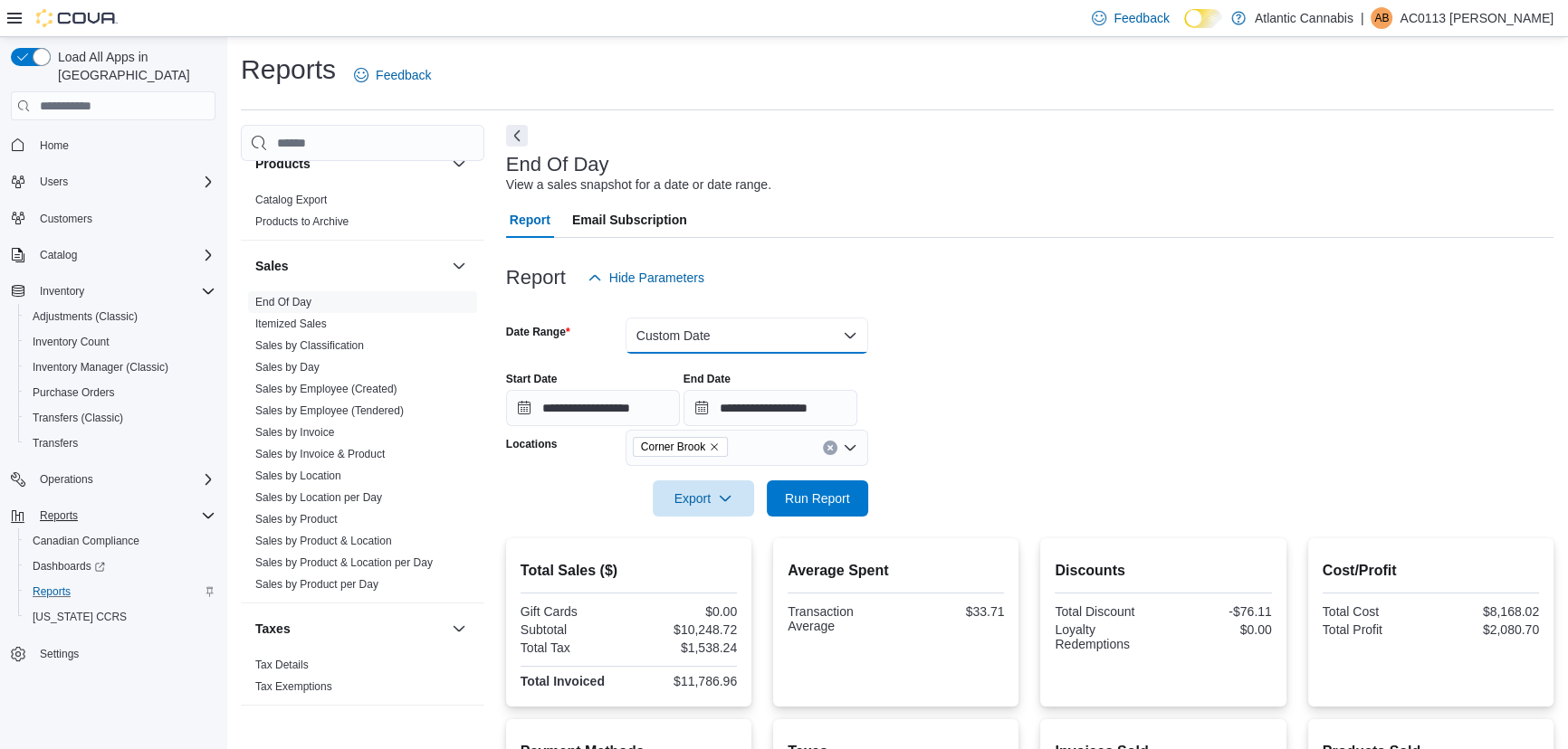
click at [707, 344] on button "Custom Date" at bounding box center [746, 336] width 243 height 36
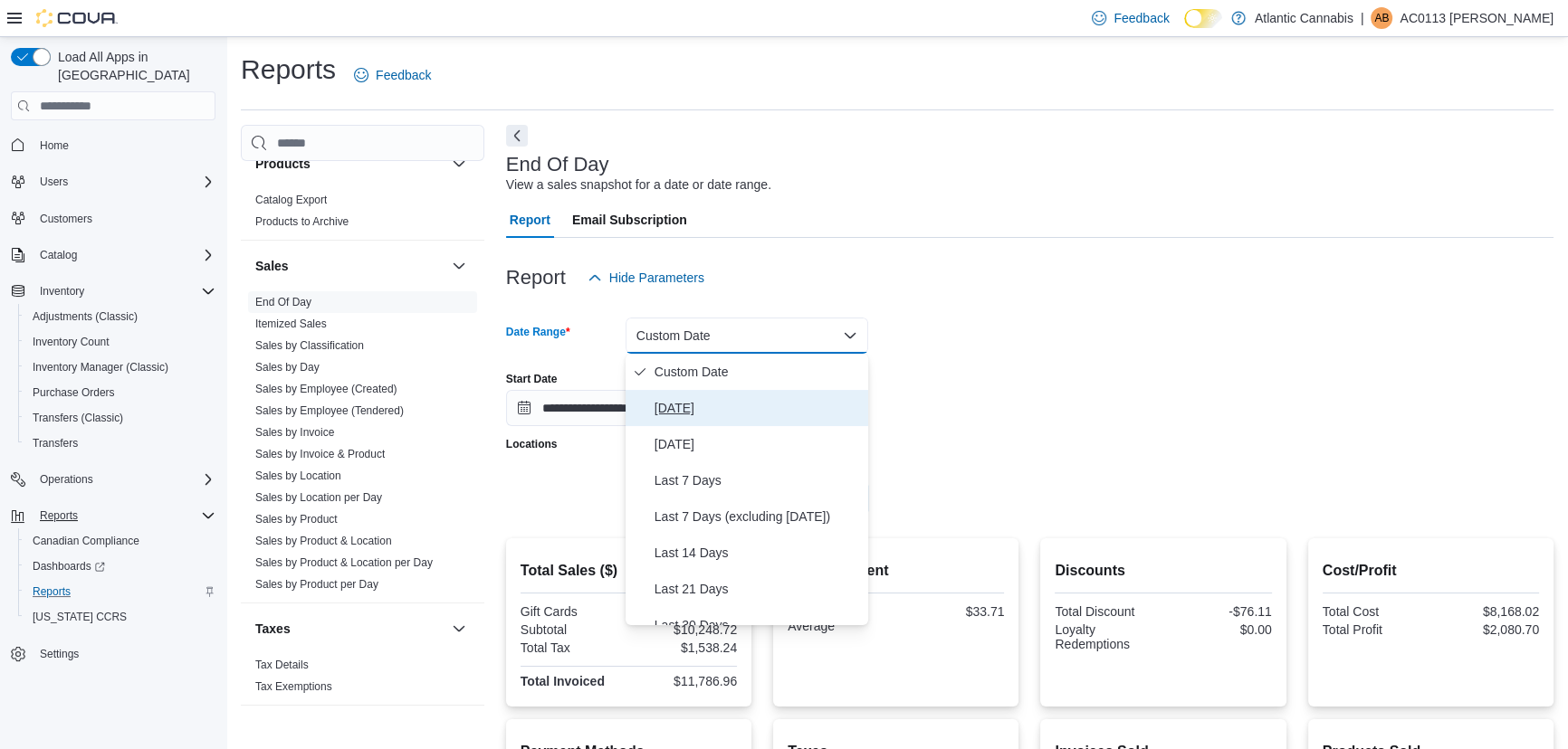
click at [680, 413] on span "[DATE]" at bounding box center [758, 408] width 207 height 21
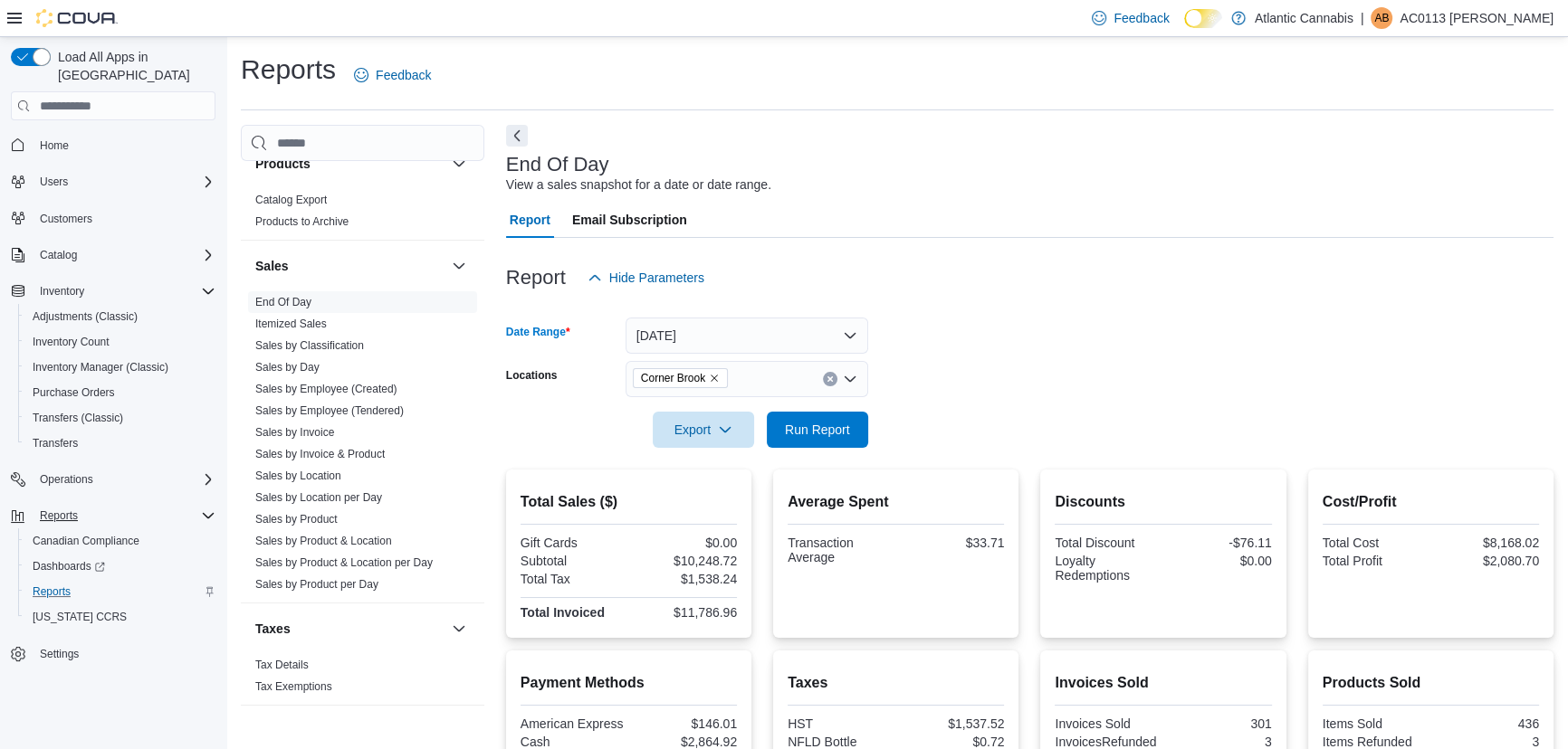
click at [1012, 330] on form "Date Range [DATE] Locations Corner Brook Export Run Report" at bounding box center [1029, 372] width 1047 height 152
